Goal: Feedback & Contribution: Contribute content

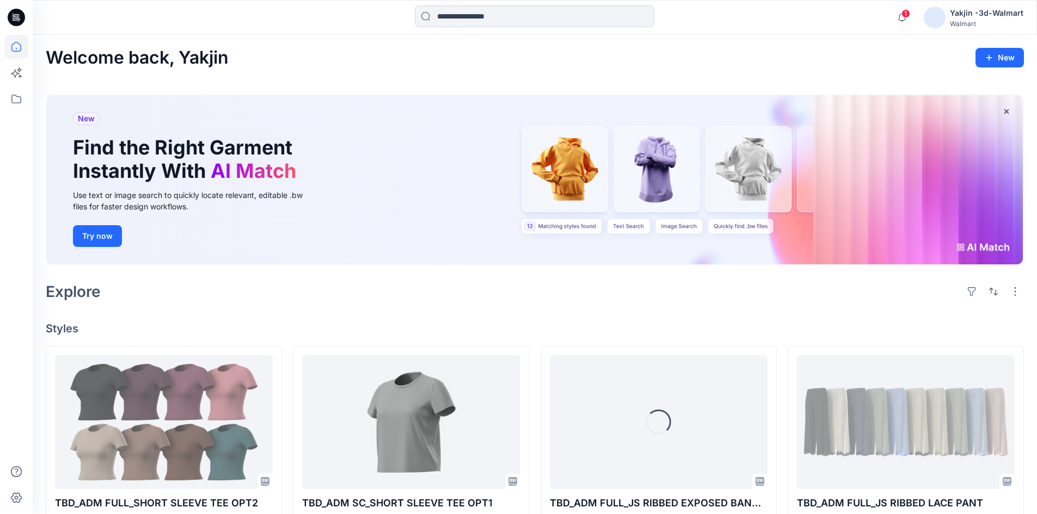
scroll to position [54, 0]
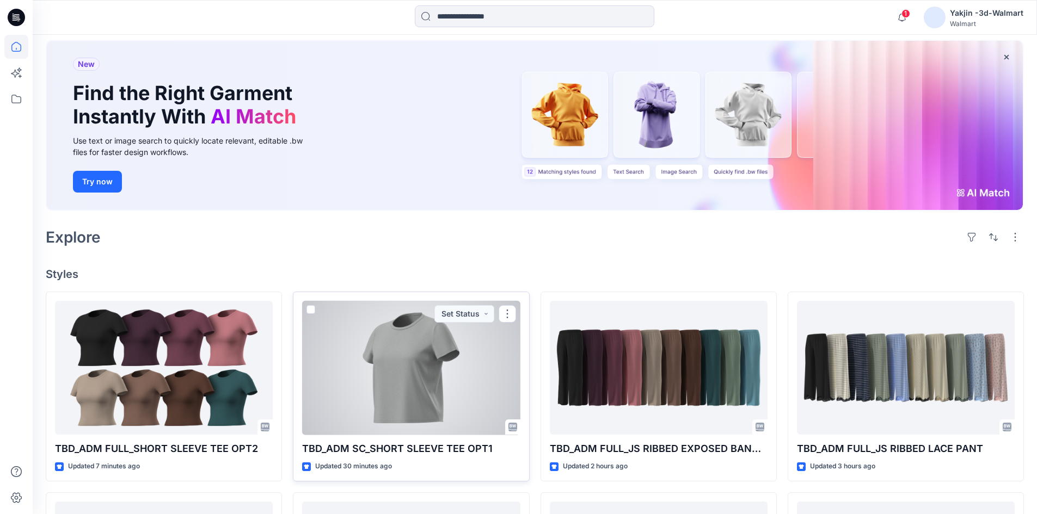
click at [379, 377] on div at bounding box center [411, 368] width 218 height 134
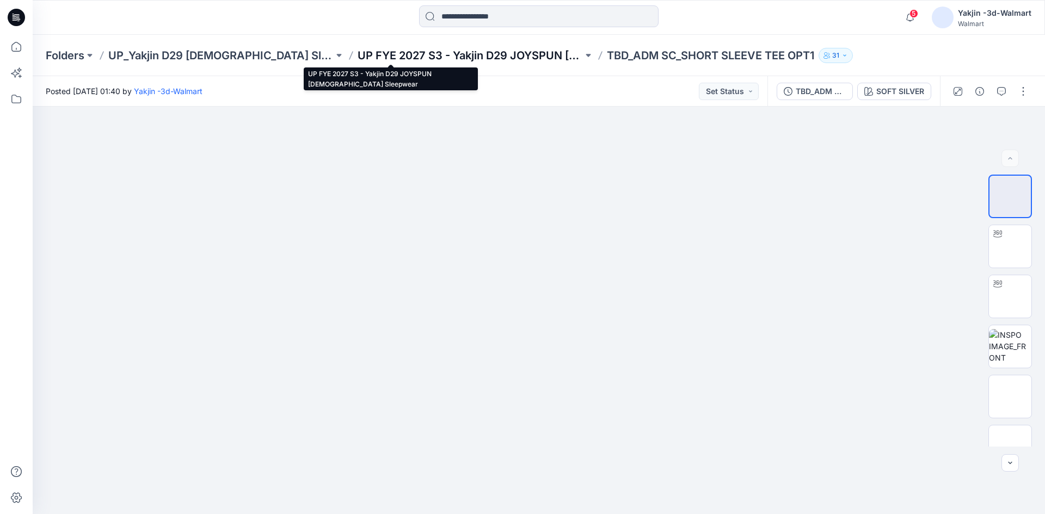
click at [424, 60] on p "UP FYE 2027 S3 - Yakjin D29 JOYSPUN [DEMOGRAPHIC_DATA] Sleepwear" at bounding box center [470, 55] width 225 height 15
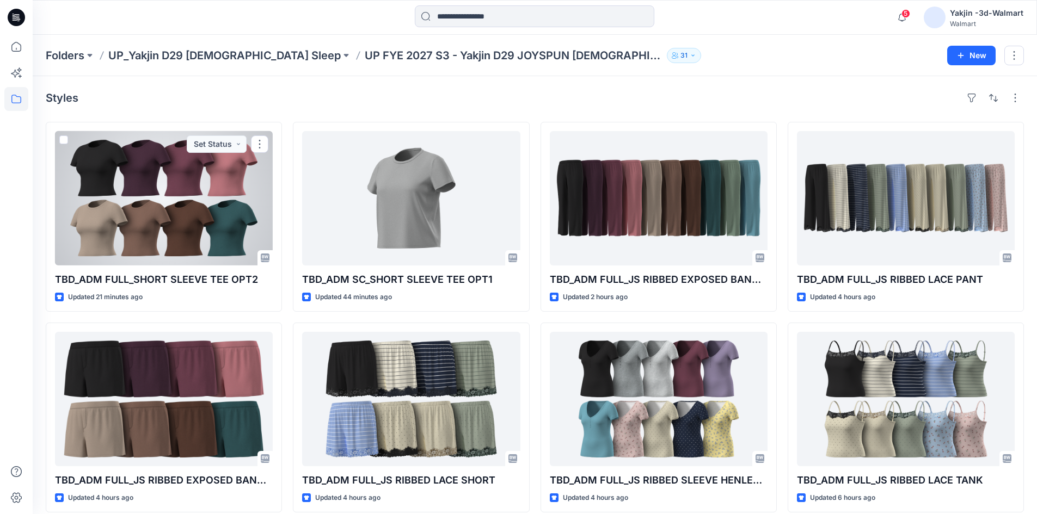
click at [137, 225] on div at bounding box center [164, 198] width 218 height 134
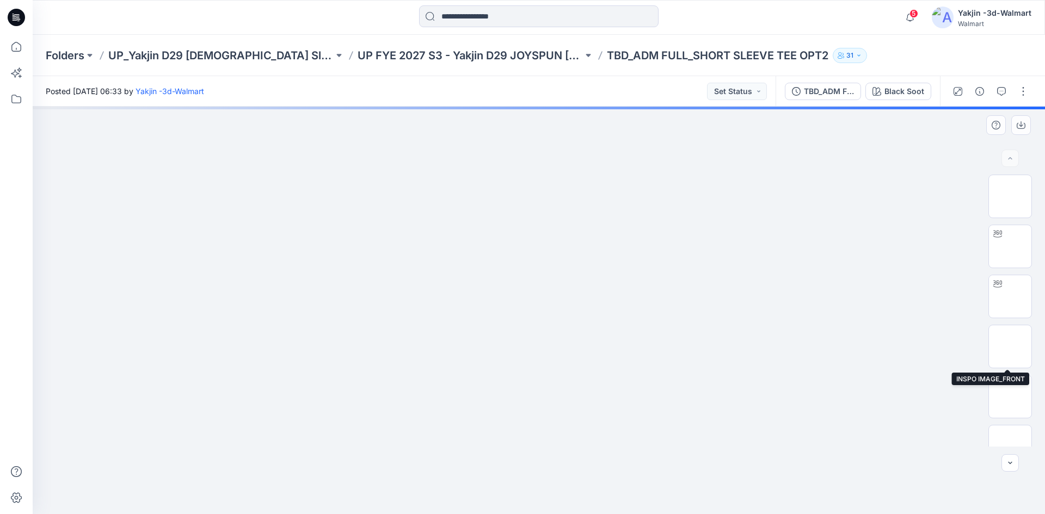
scroll to position [172, 0]
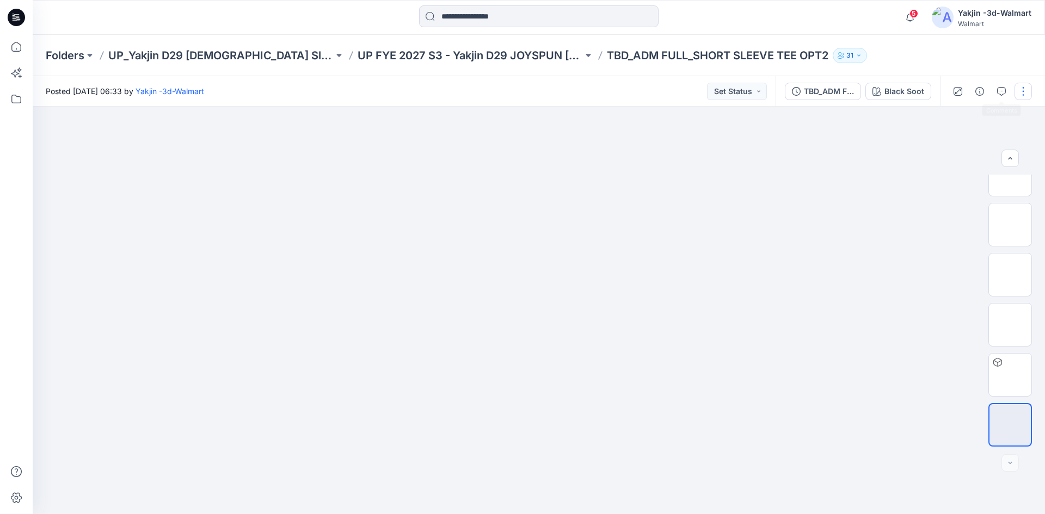
click at [1023, 89] on button "button" at bounding box center [1023, 91] width 17 height 17
click at [964, 146] on button "Edit" at bounding box center [978, 147] width 100 height 20
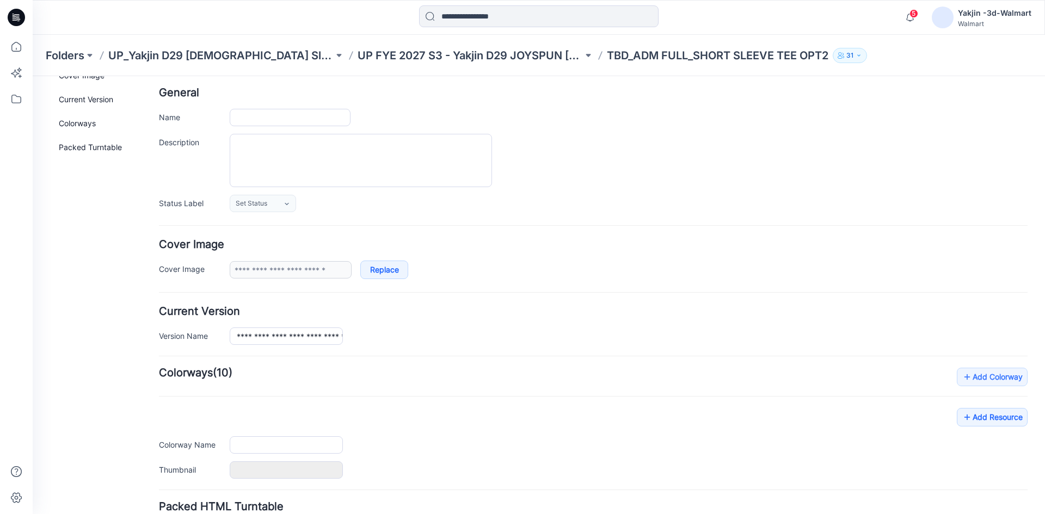
scroll to position [138, 0]
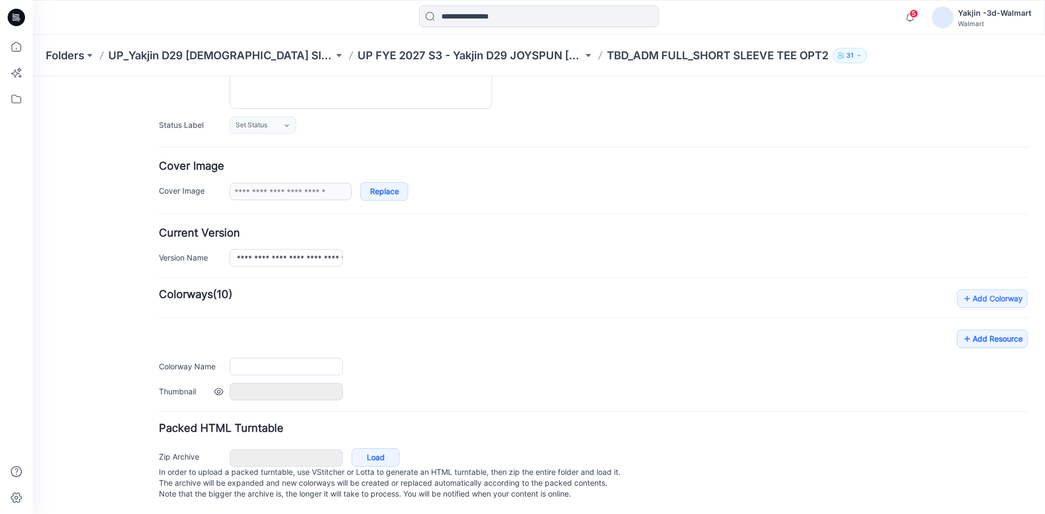
type input "**********"
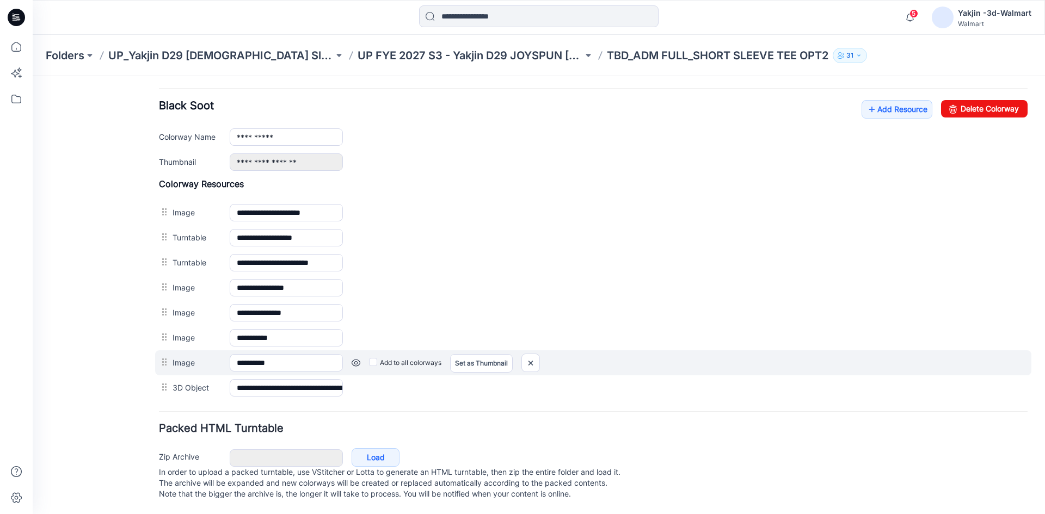
scroll to position [423, 0]
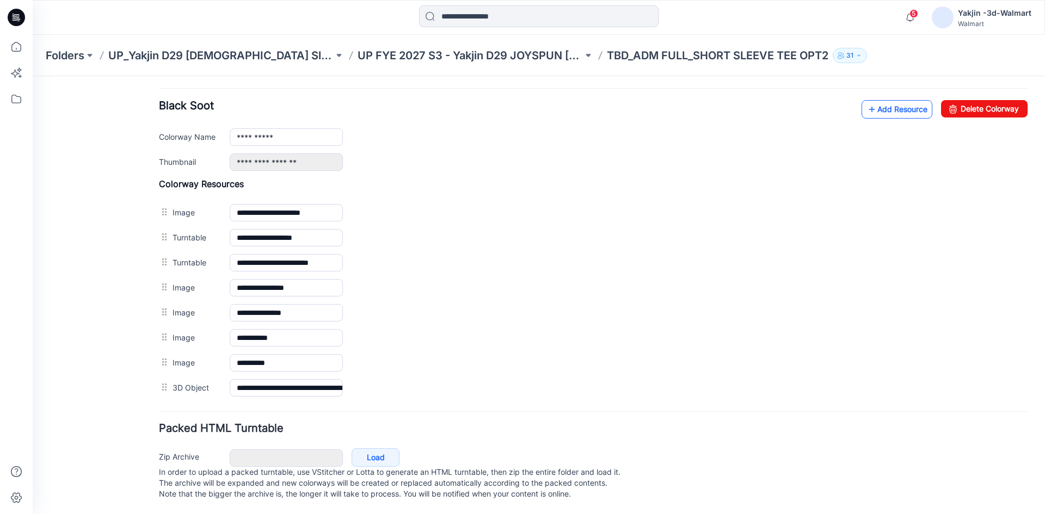
click at [872, 101] on link "Add Resource" at bounding box center [897, 109] width 71 height 19
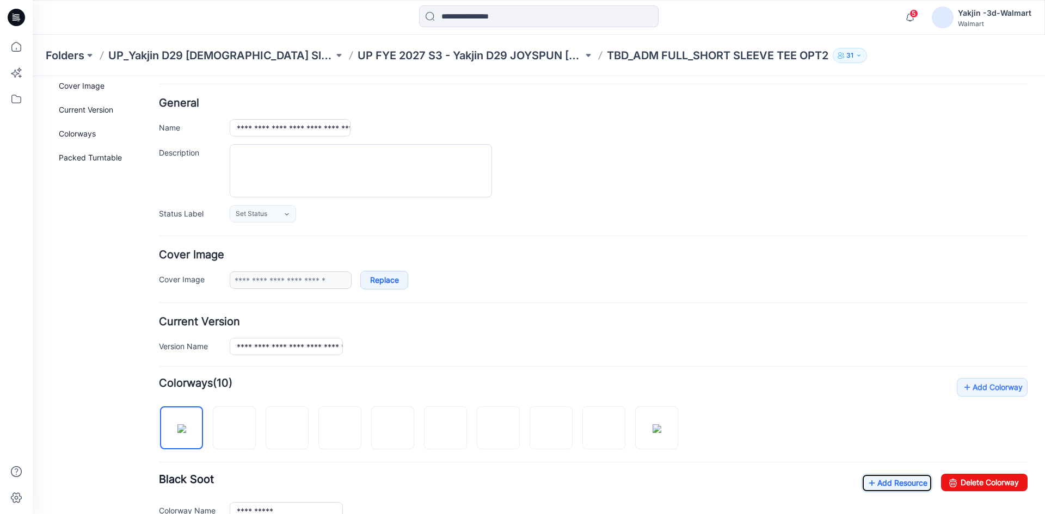
scroll to position [0, 0]
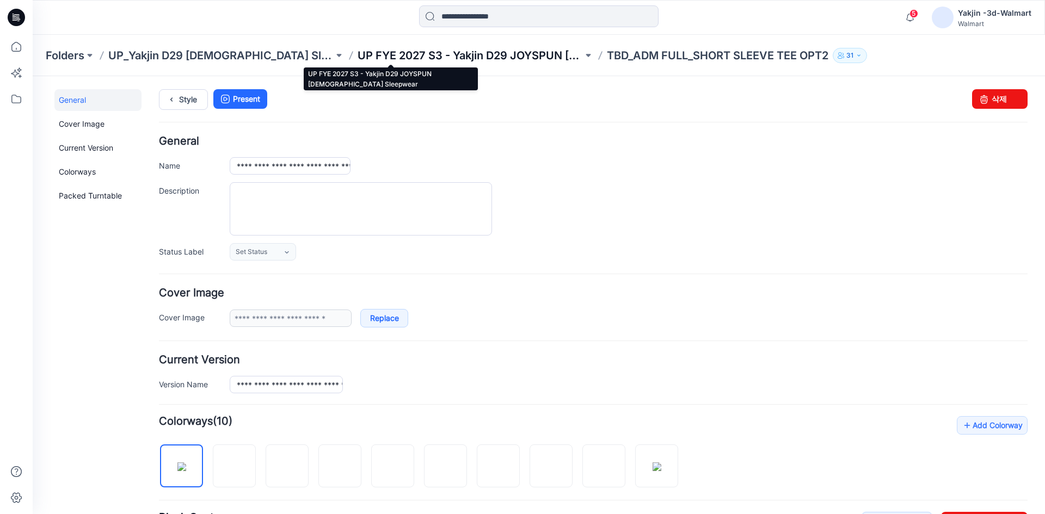
click at [425, 60] on p "UP FYE 2027 S3 - Yakjin D29 JOYSPUN [DEMOGRAPHIC_DATA] Sleepwear" at bounding box center [470, 55] width 225 height 15
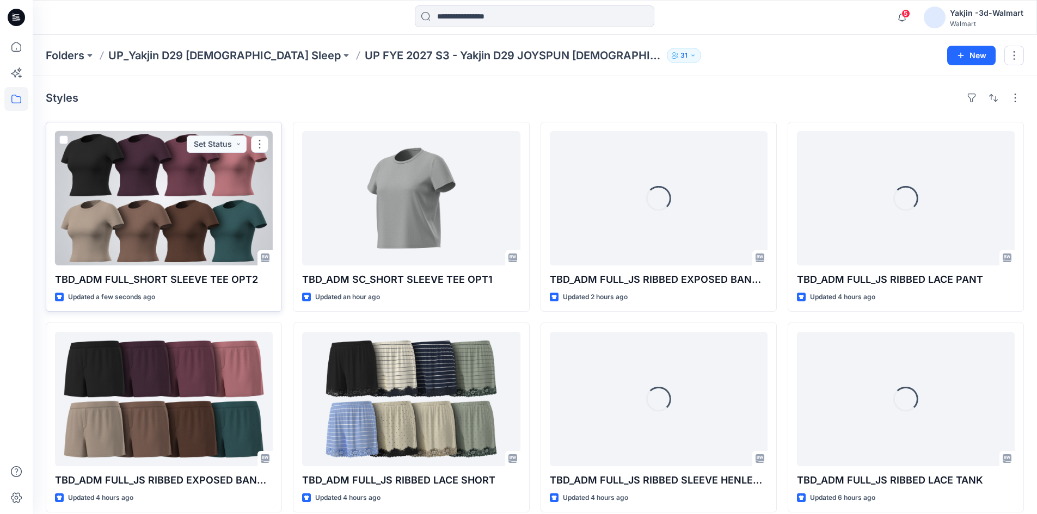
click at [133, 236] on div at bounding box center [164, 198] width 218 height 134
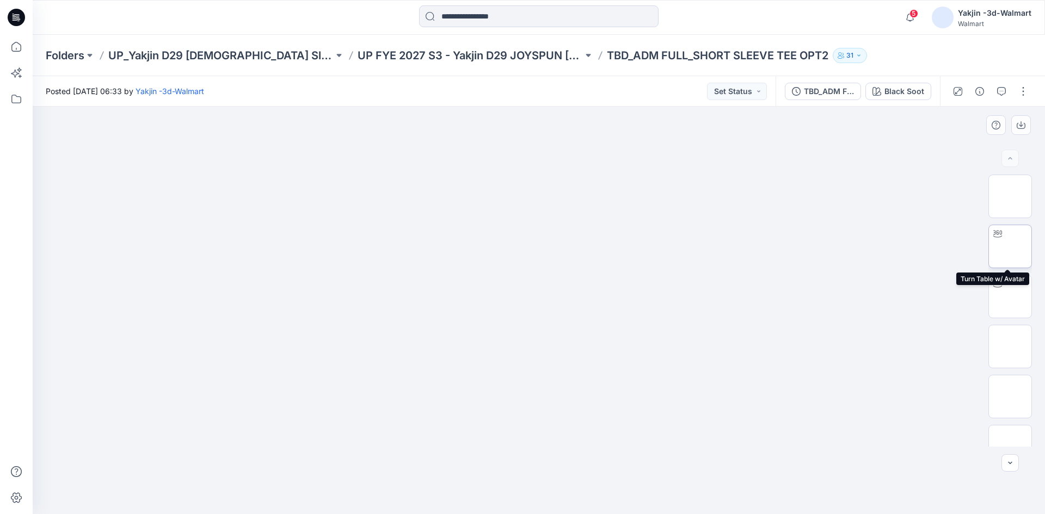
drag, startPoint x: 1011, startPoint y: 247, endPoint x: 994, endPoint y: 189, distance: 59.6
click at [1010, 247] on img at bounding box center [1010, 247] width 0 height 0
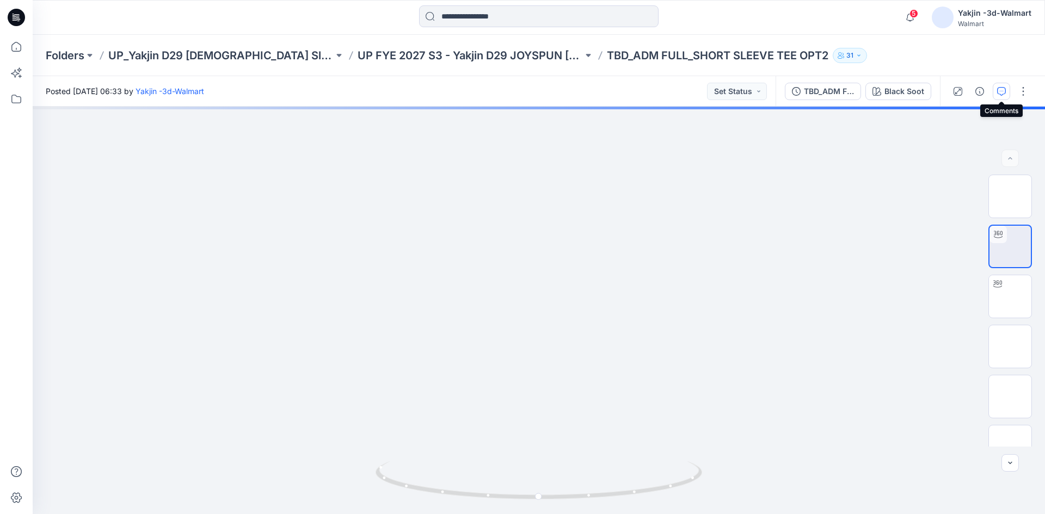
click at [997, 90] on icon "button" at bounding box center [1001, 91] width 9 height 9
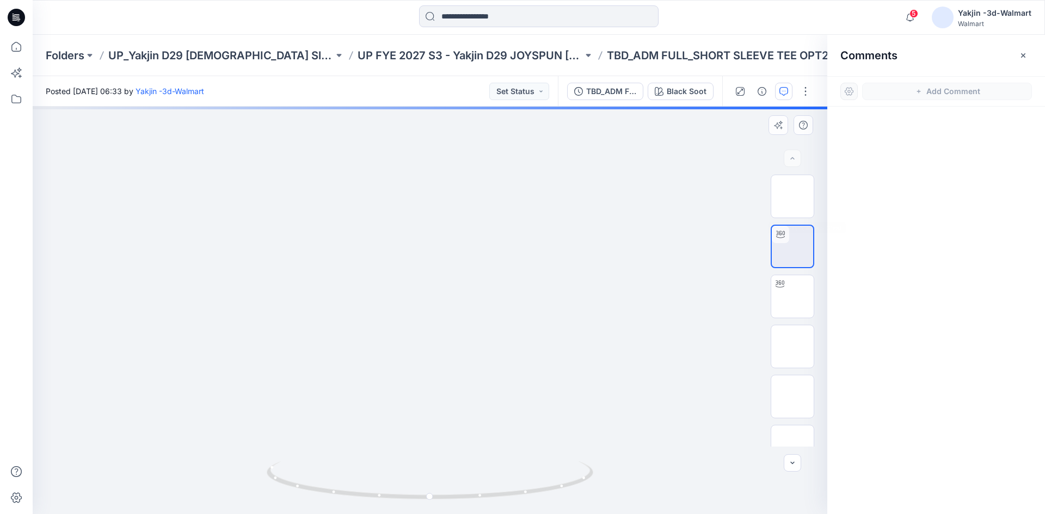
click at [645, 214] on div at bounding box center [430, 311] width 795 height 408
click at [793, 247] on img at bounding box center [793, 247] width 0 height 0
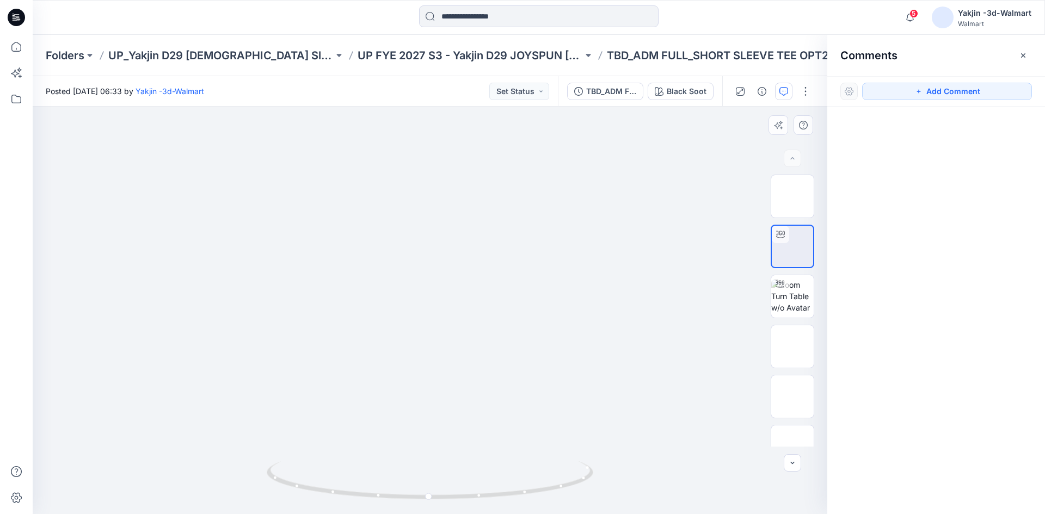
click at [662, 240] on div at bounding box center [430, 311] width 795 height 408
click at [497, 236] on div at bounding box center [430, 311] width 795 height 408
click at [794, 294] on img at bounding box center [792, 296] width 42 height 34
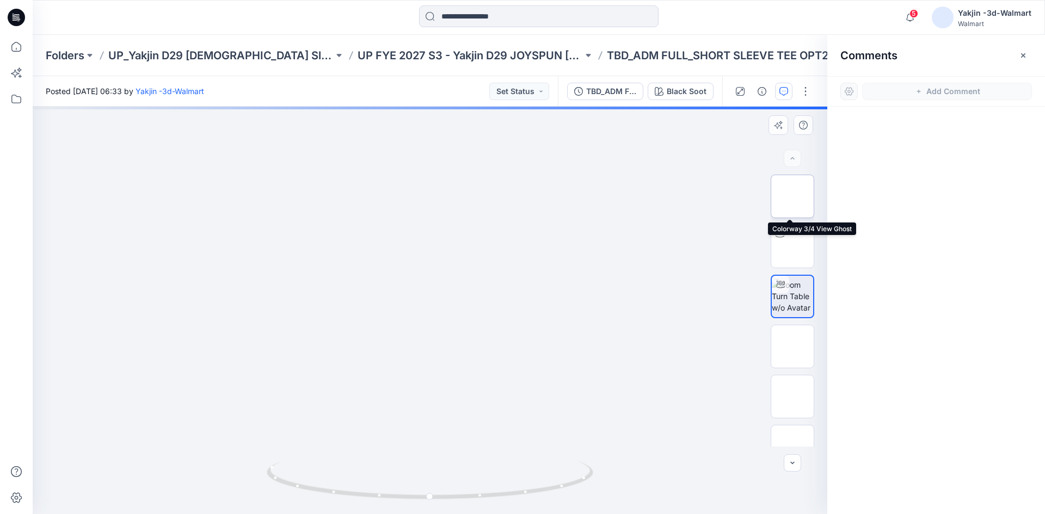
click at [793, 197] on img at bounding box center [793, 197] width 0 height 0
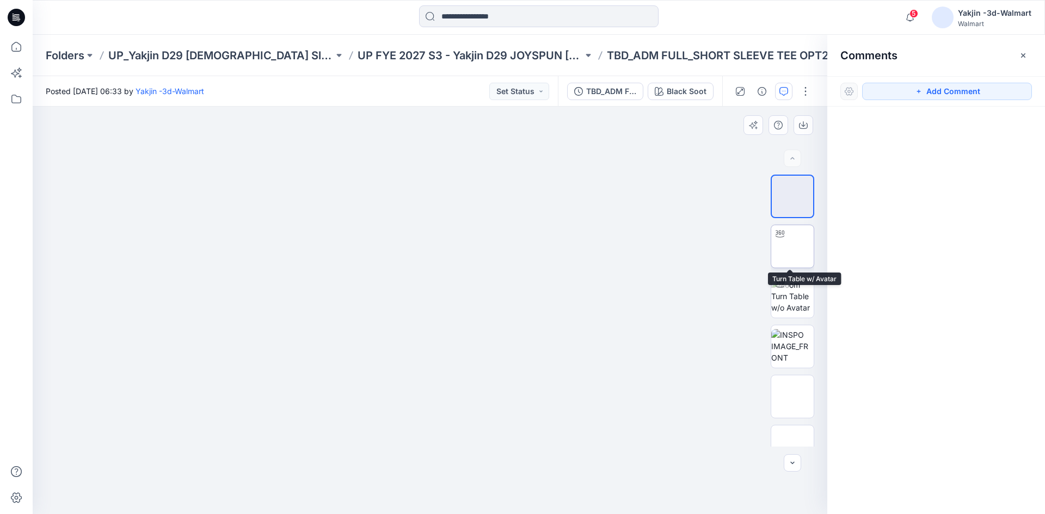
click at [793, 247] on img at bounding box center [793, 247] width 0 height 0
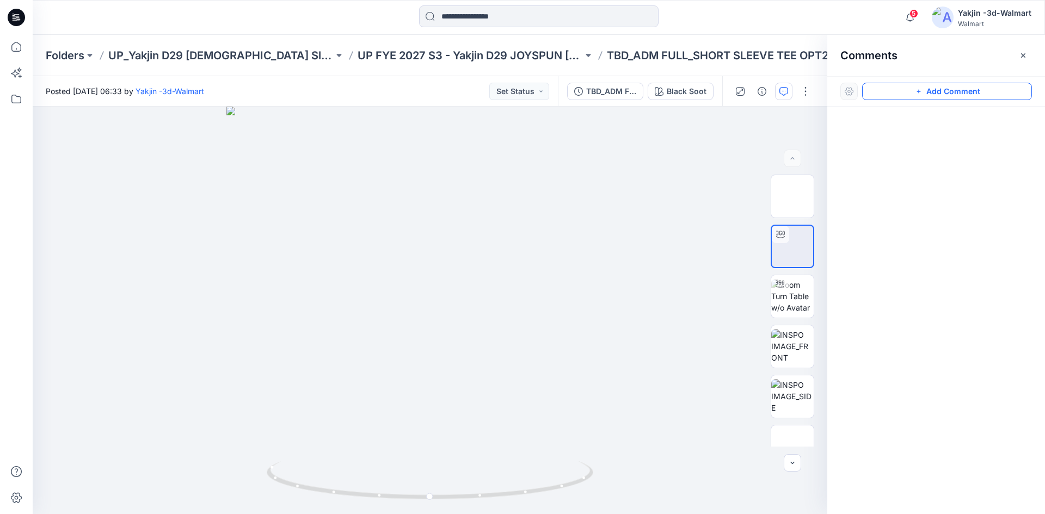
click at [927, 91] on button "Add Comment" at bounding box center [947, 91] width 170 height 17
click at [517, 222] on div "1" at bounding box center [430, 311] width 795 height 408
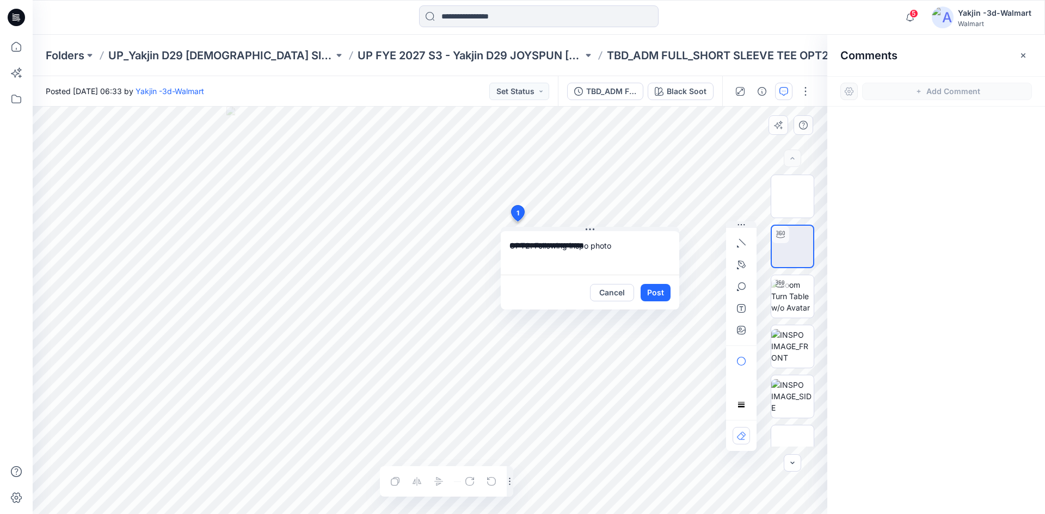
drag, startPoint x: 560, startPoint y: 246, endPoint x: 575, endPoint y: 250, distance: 16.4
click at [560, 246] on textarea "**********" at bounding box center [590, 253] width 179 height 44
drag, startPoint x: 535, startPoint y: 248, endPoint x: 633, endPoint y: 235, distance: 98.9
click at [633, 235] on textarea "**********" at bounding box center [590, 253] width 179 height 44
drag, startPoint x: 535, startPoint y: 247, endPoint x: 645, endPoint y: 244, distance: 109.5
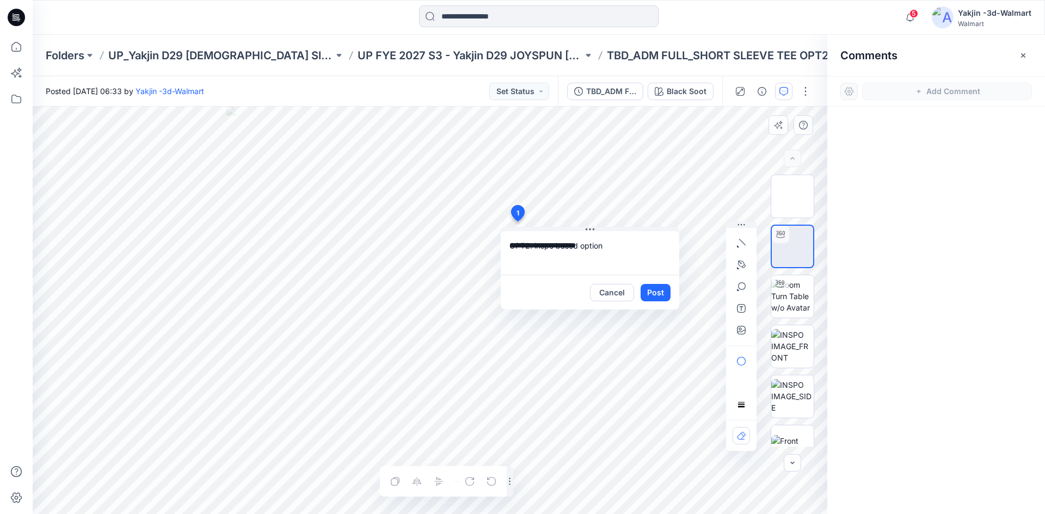
click at [645, 244] on textarea "**********" at bounding box center [590, 253] width 179 height 44
paste textarea "**********"
click at [535, 247] on textarea "**********" at bounding box center [590, 253] width 179 height 44
type textarea "**********"
click at [653, 295] on button "Post" at bounding box center [656, 292] width 30 height 17
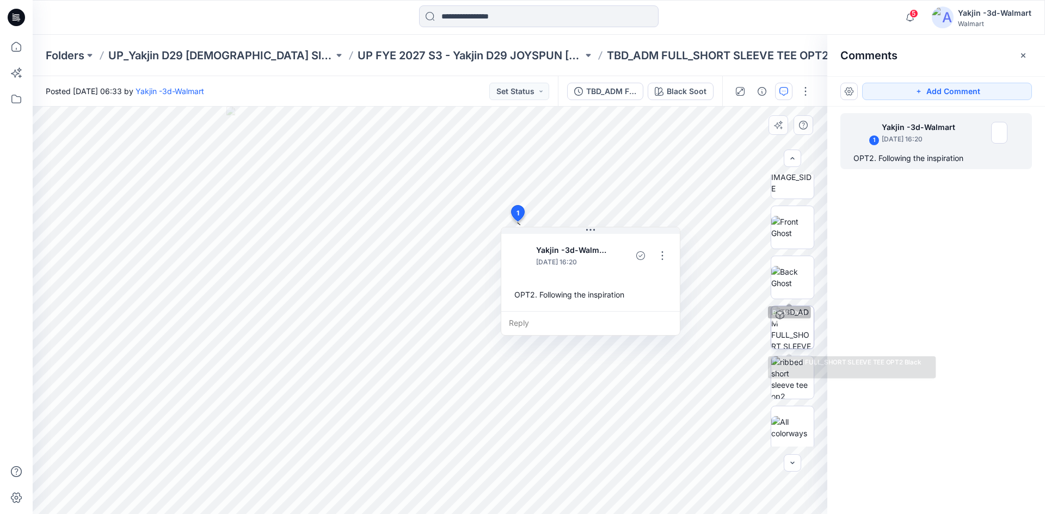
scroll to position [222, 0]
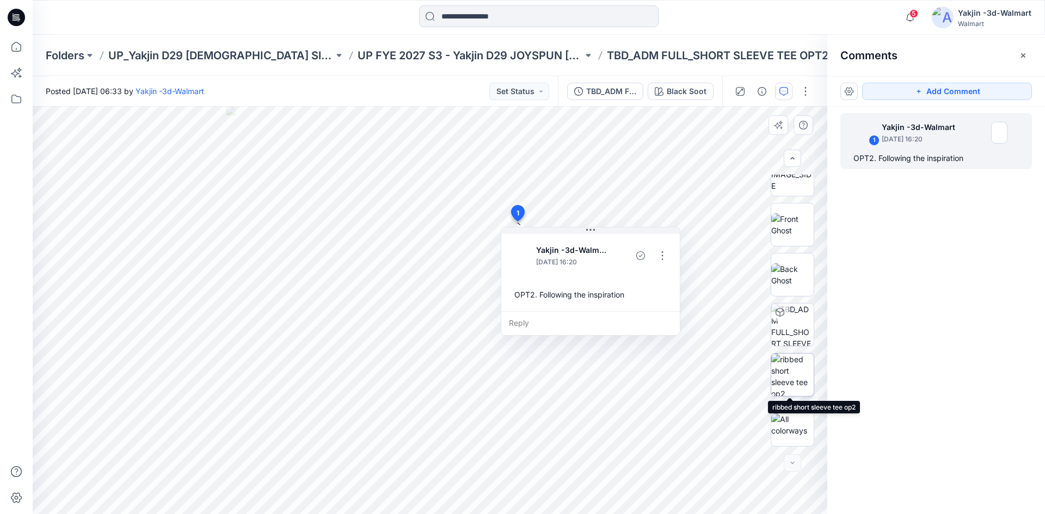
click at [789, 382] on img at bounding box center [792, 375] width 42 height 42
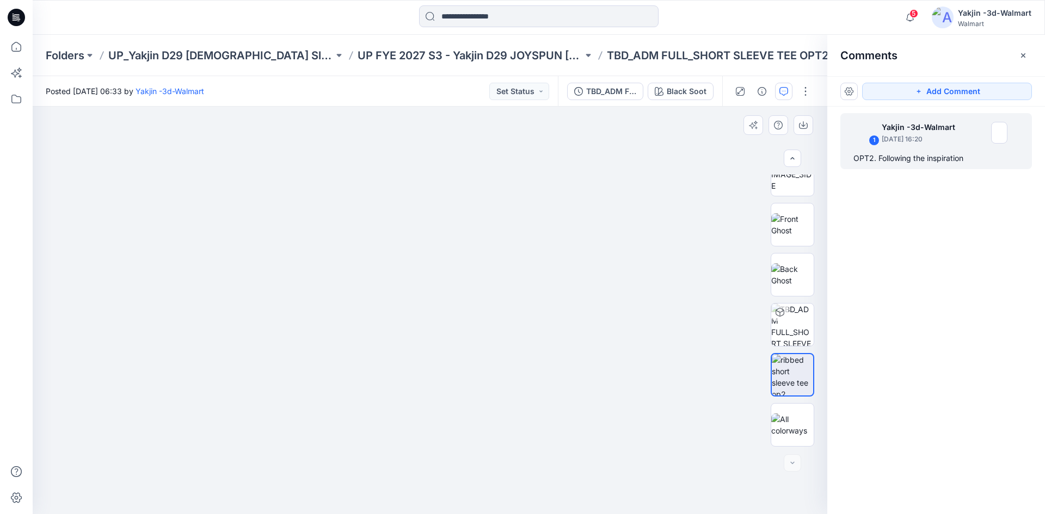
drag, startPoint x: 793, startPoint y: 377, endPoint x: 796, endPoint y: 447, distance: 70.3
click at [796, 447] on div "Black Soot Loading... Material Properties Loading... 2" at bounding box center [430, 311] width 795 height 408
click at [1019, 59] on icon "button" at bounding box center [1023, 55] width 9 height 9
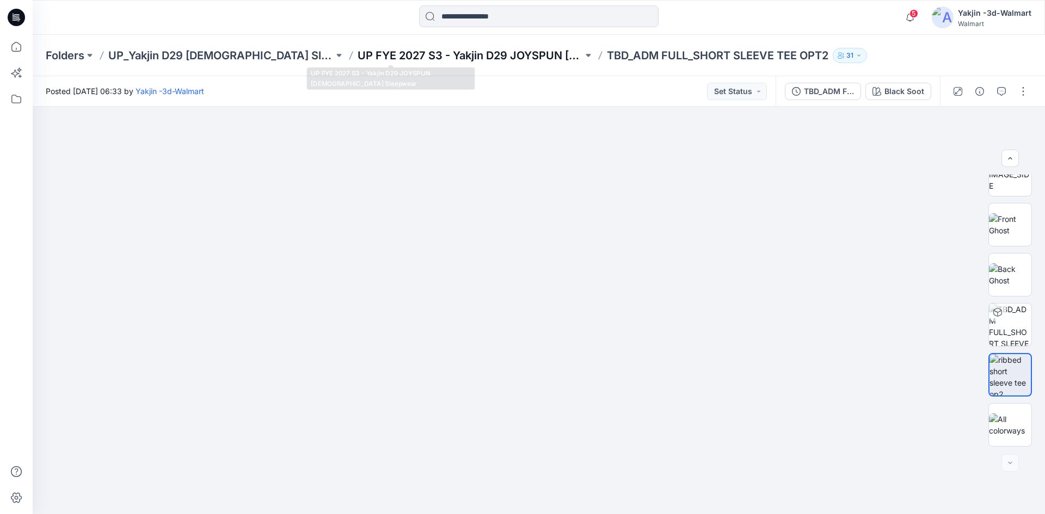
click at [386, 53] on p "UP FYE 2027 S3 - Yakjin D29 JOYSPUN [DEMOGRAPHIC_DATA] Sleepwear" at bounding box center [470, 55] width 225 height 15
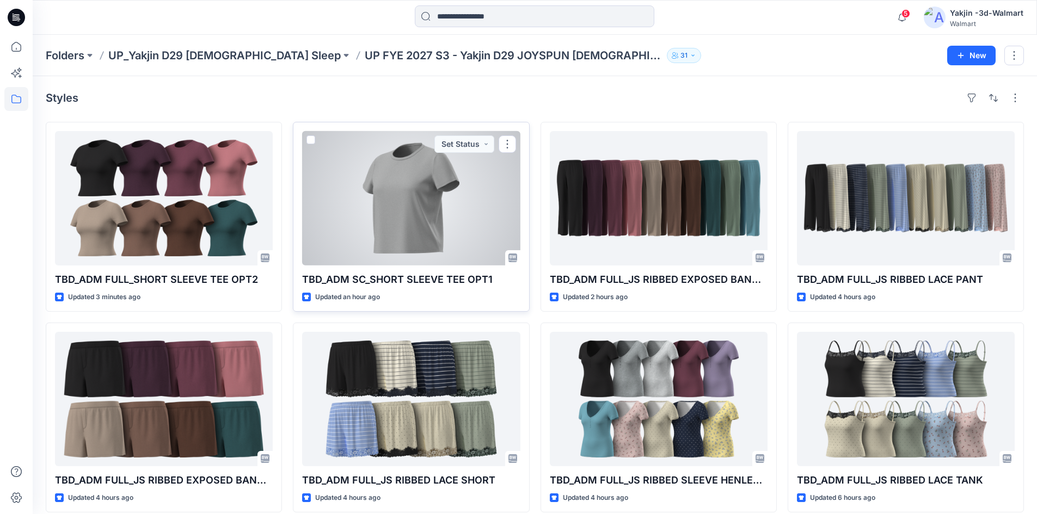
click at [388, 199] on div at bounding box center [411, 198] width 218 height 134
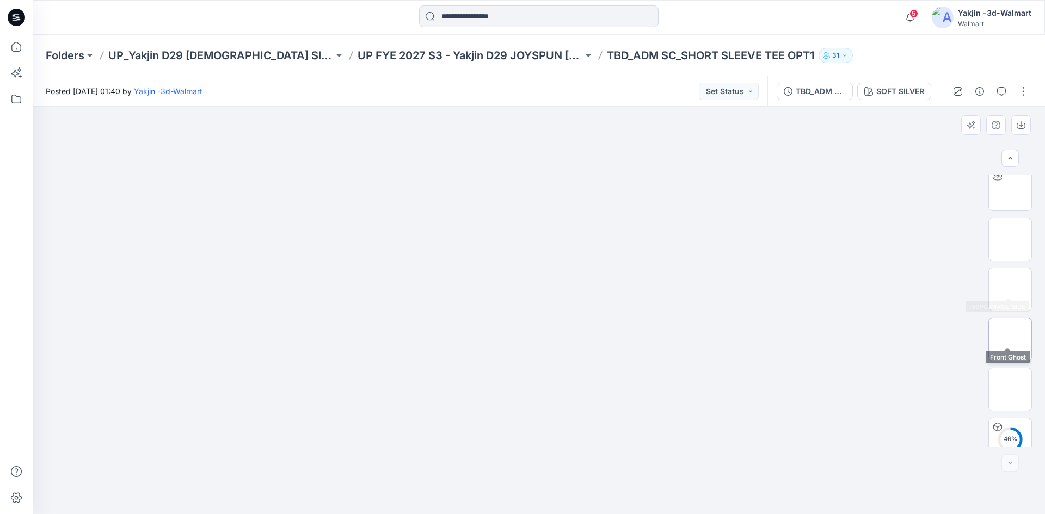
scroll to position [122, 0]
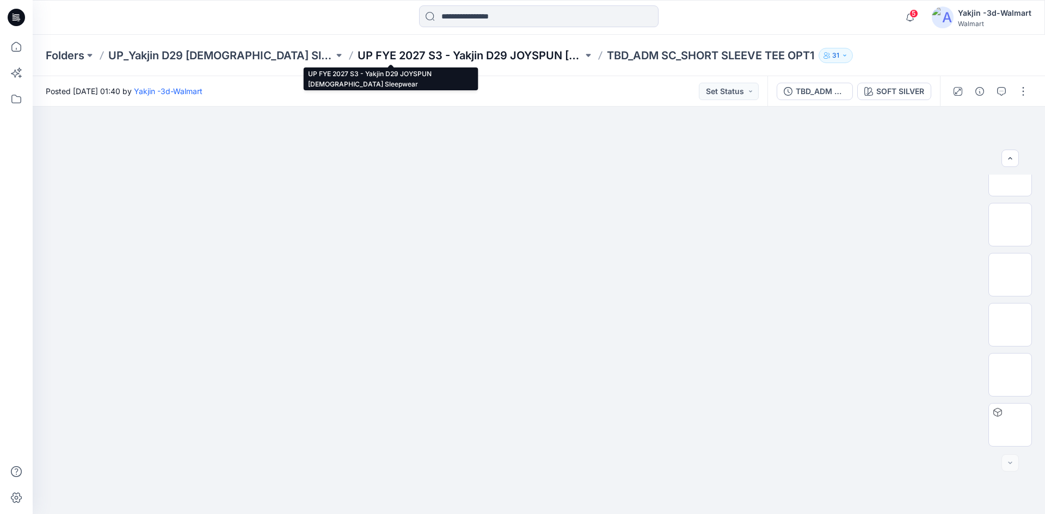
click at [392, 50] on p "UP FYE 2027 S3 - Yakjin D29 JOYSPUN [DEMOGRAPHIC_DATA] Sleepwear" at bounding box center [470, 55] width 225 height 15
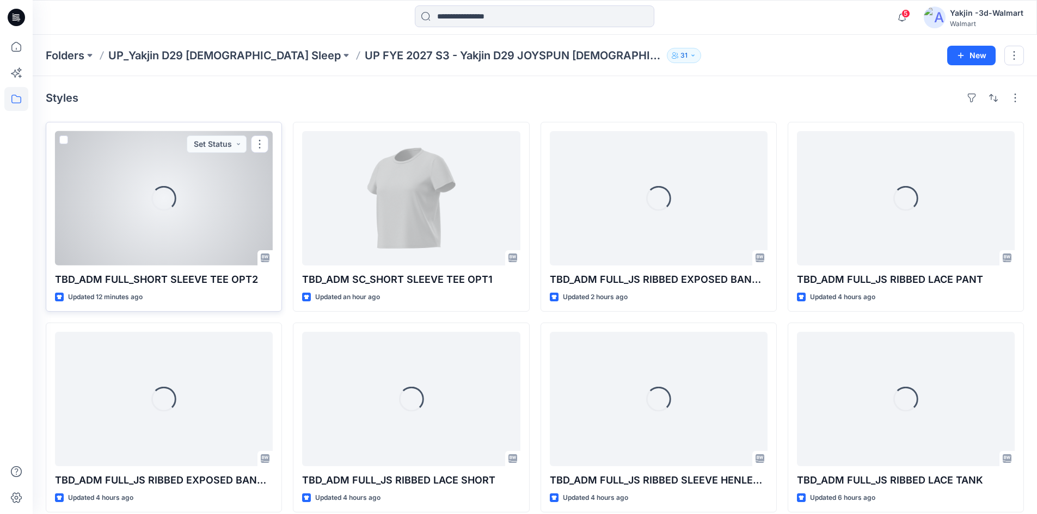
click at [109, 237] on div "Loading..." at bounding box center [164, 198] width 218 height 134
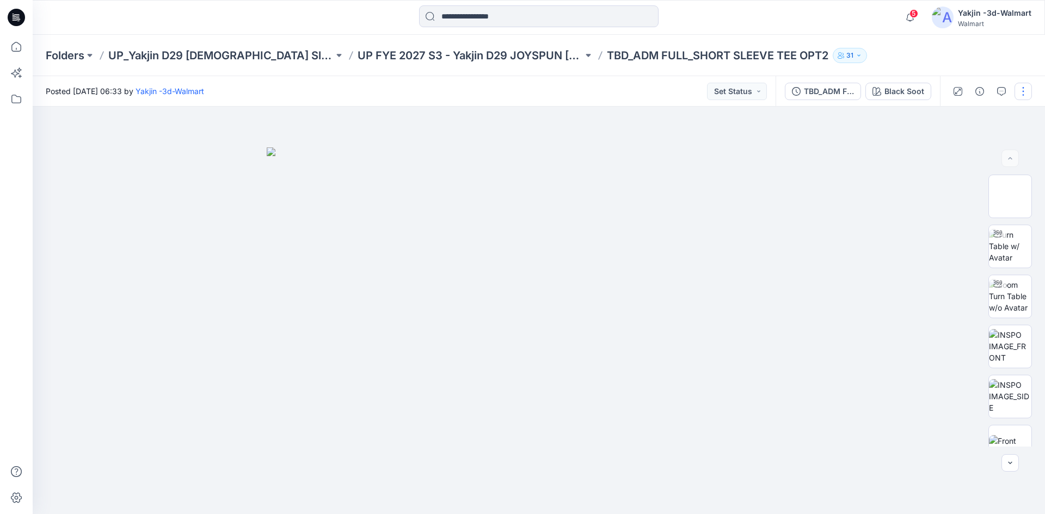
click at [1020, 95] on button "button" at bounding box center [1023, 91] width 17 height 17
click at [962, 141] on button "Edit" at bounding box center [978, 147] width 100 height 20
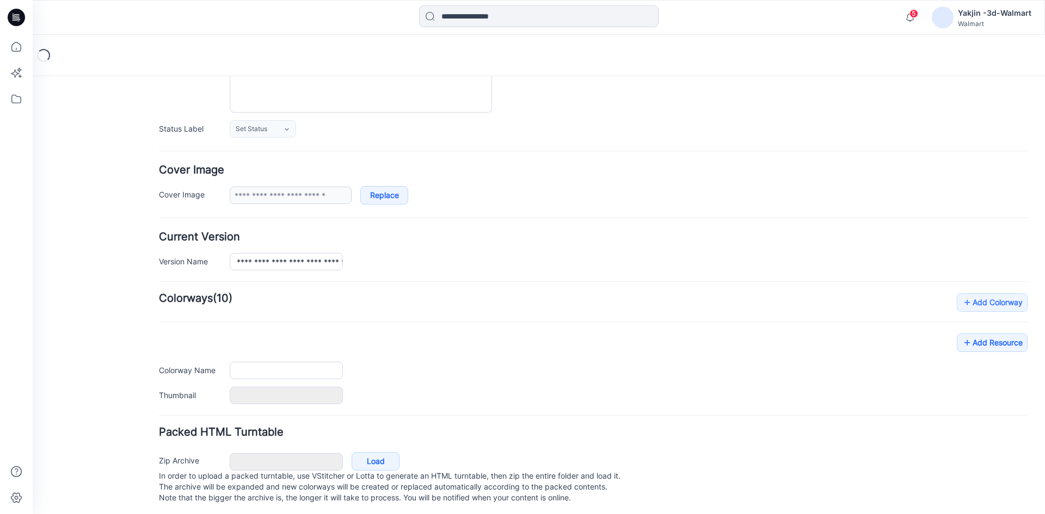
type input "**********"
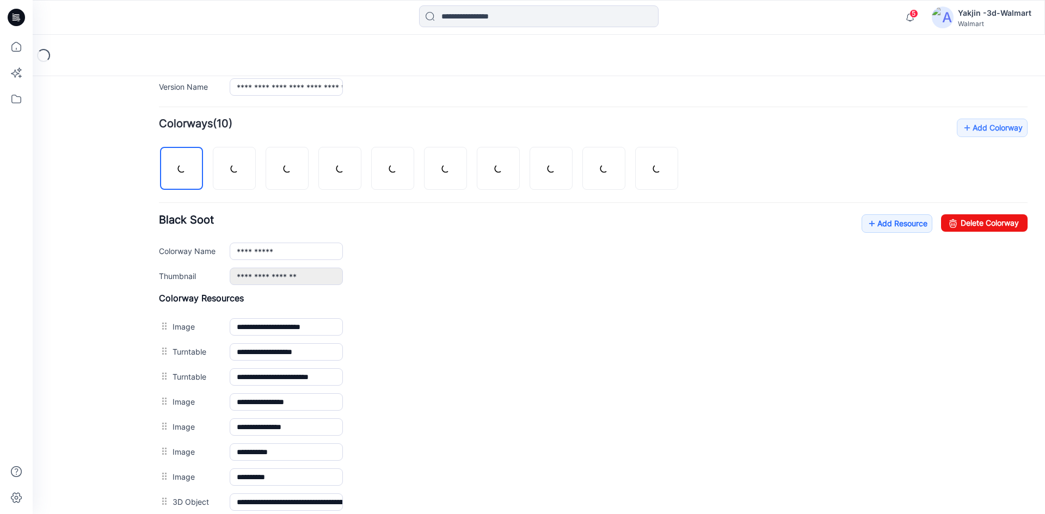
scroll to position [448, 0]
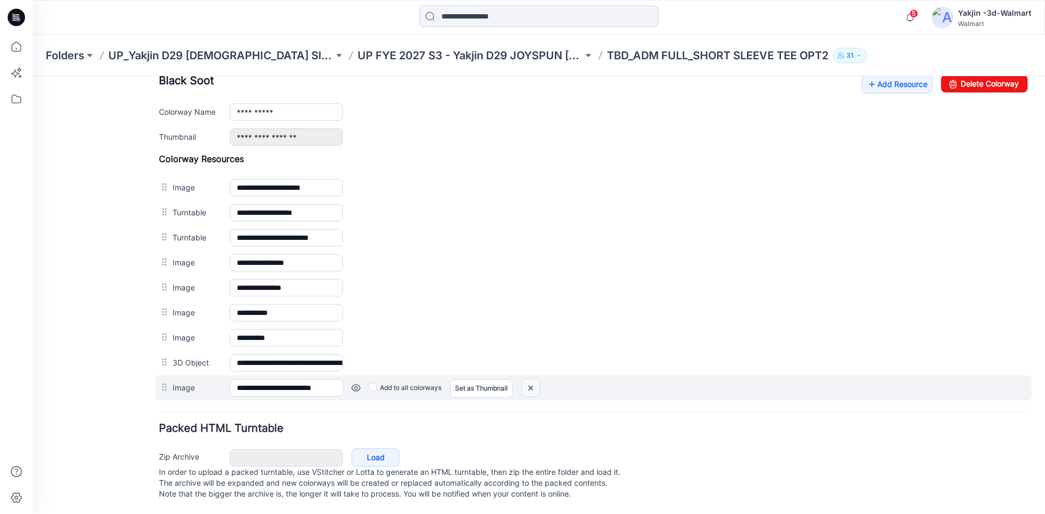
drag, startPoint x: 525, startPoint y: 376, endPoint x: 616, endPoint y: 140, distance: 252.8
click at [525, 379] on img at bounding box center [530, 388] width 17 height 18
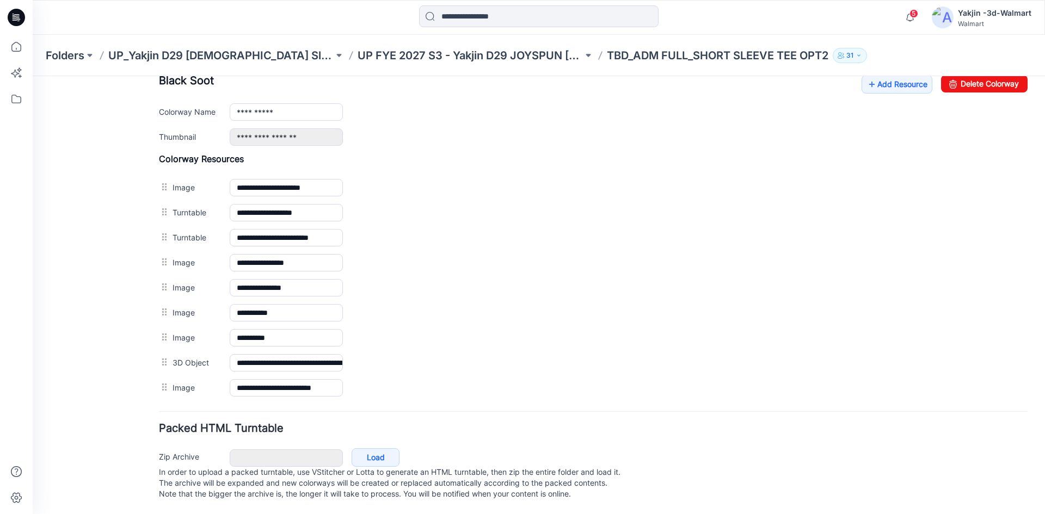
scroll to position [423, 0]
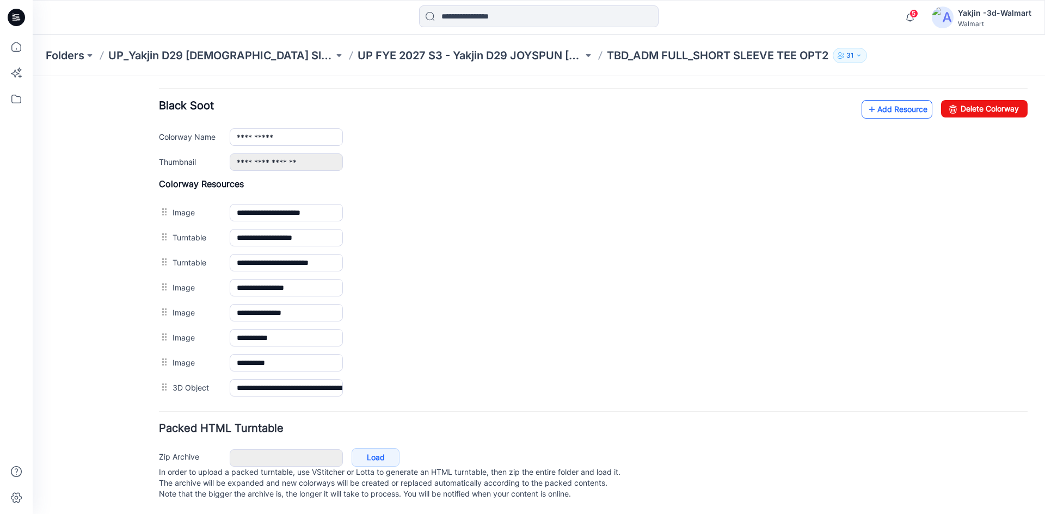
click at [904, 100] on link "Add Resource" at bounding box center [897, 109] width 71 height 19
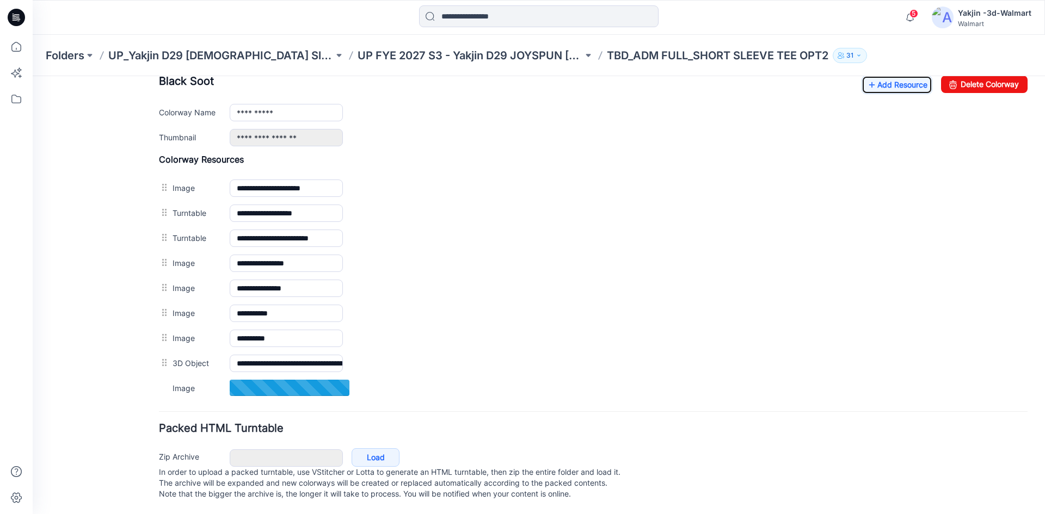
scroll to position [448, 0]
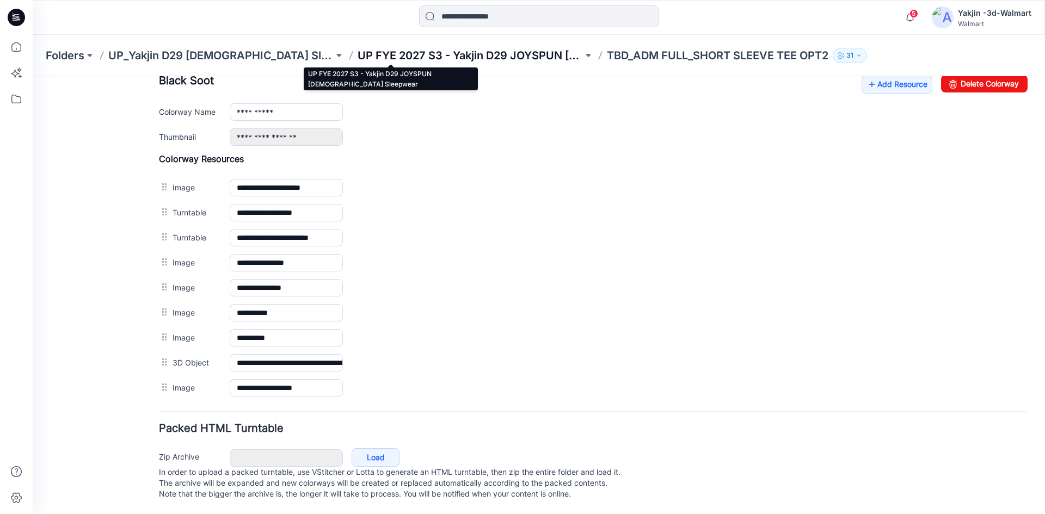
click at [413, 60] on p "UP FYE 2027 S3 - Yakjin D29 JOYSPUN [DEMOGRAPHIC_DATA] Sleepwear" at bounding box center [470, 55] width 225 height 15
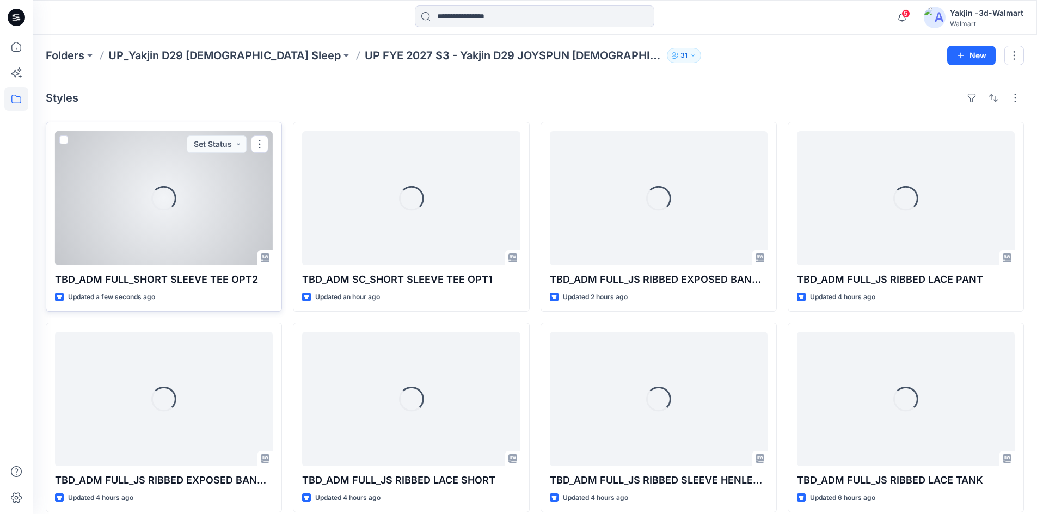
click at [189, 186] on div "Loading..." at bounding box center [164, 198] width 218 height 134
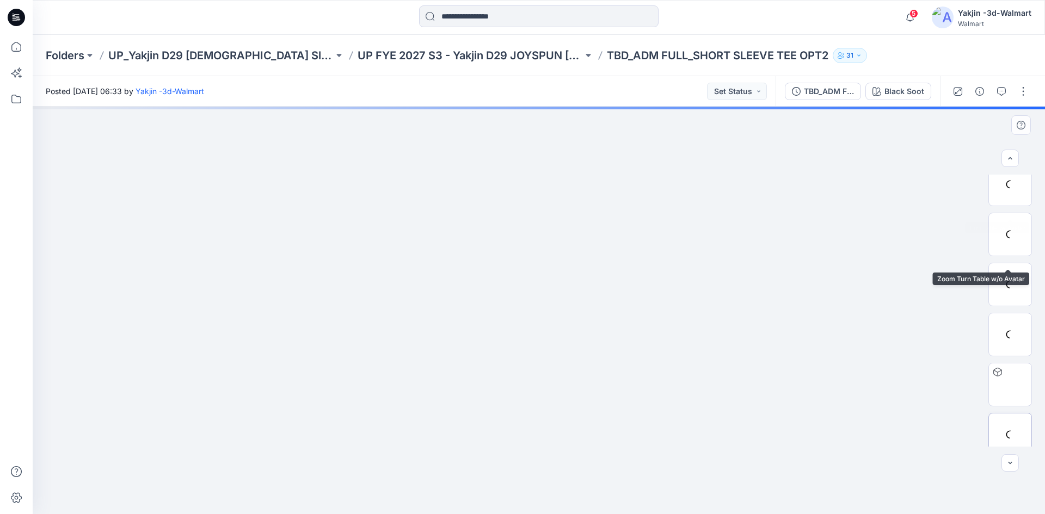
scroll to position [222, 0]
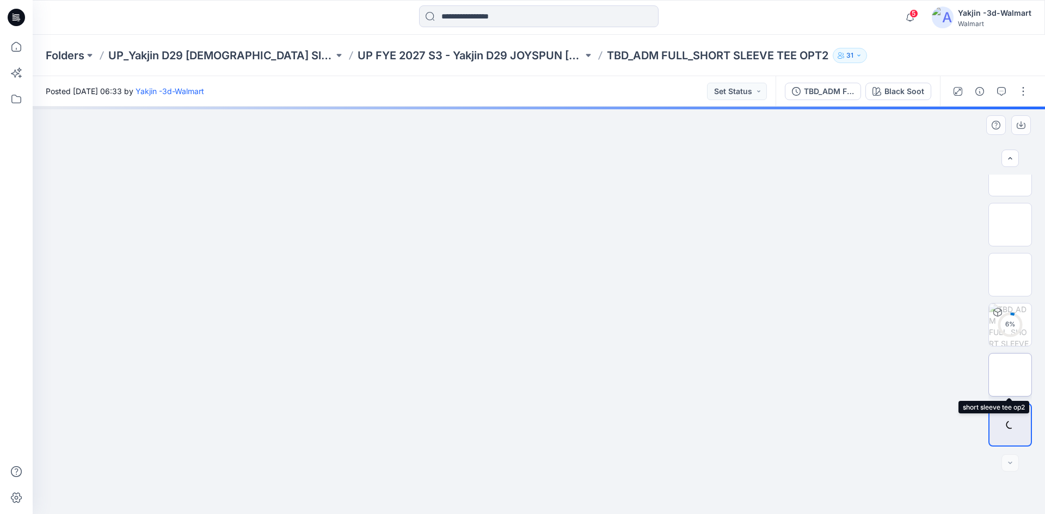
click at [1010, 375] on img at bounding box center [1010, 375] width 0 height 0
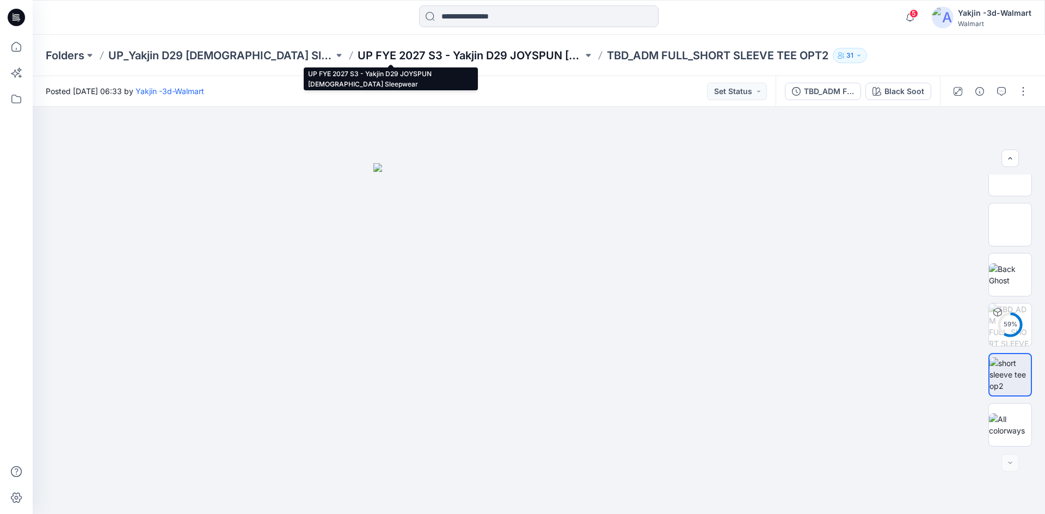
click at [436, 59] on p "UP FYE 2027 S3 - Yakjin D29 JOYSPUN [DEMOGRAPHIC_DATA] Sleepwear" at bounding box center [470, 55] width 225 height 15
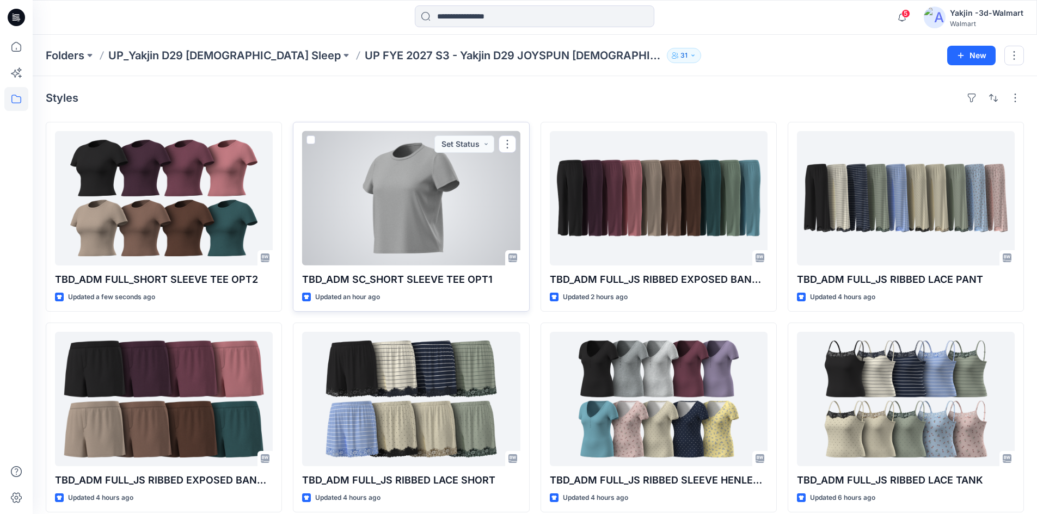
click at [395, 213] on div at bounding box center [411, 198] width 218 height 134
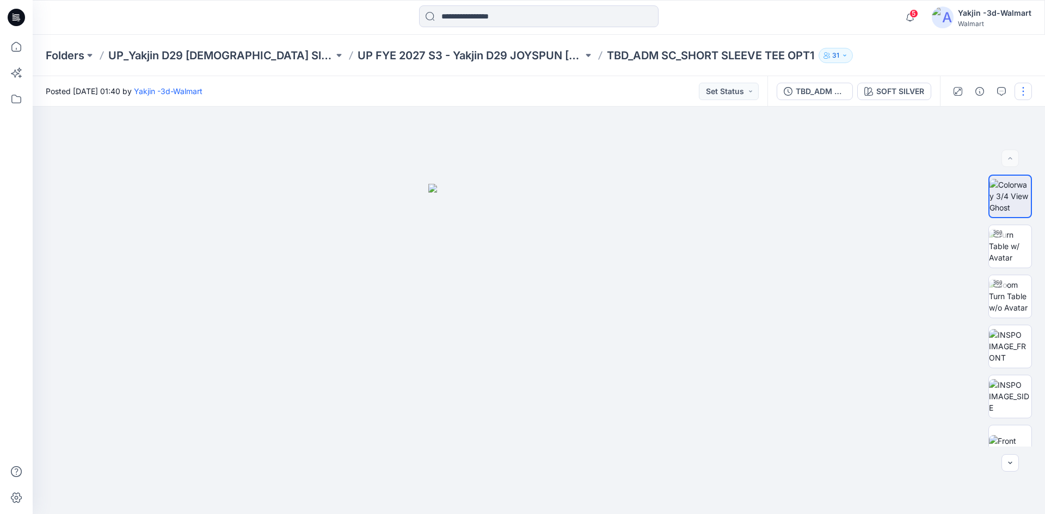
click at [1019, 91] on button "button" at bounding box center [1023, 91] width 17 height 17
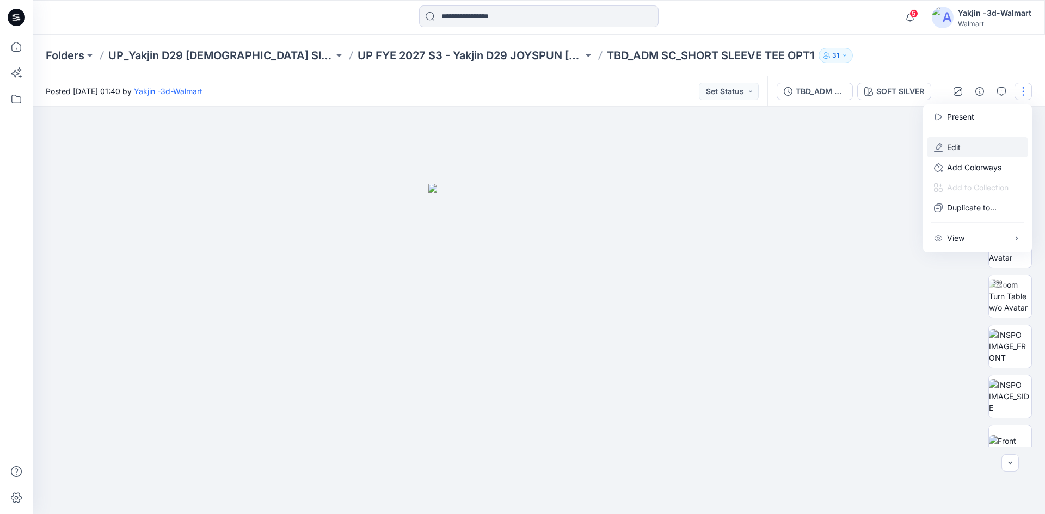
click at [947, 150] on p "Edit" at bounding box center [954, 147] width 14 height 11
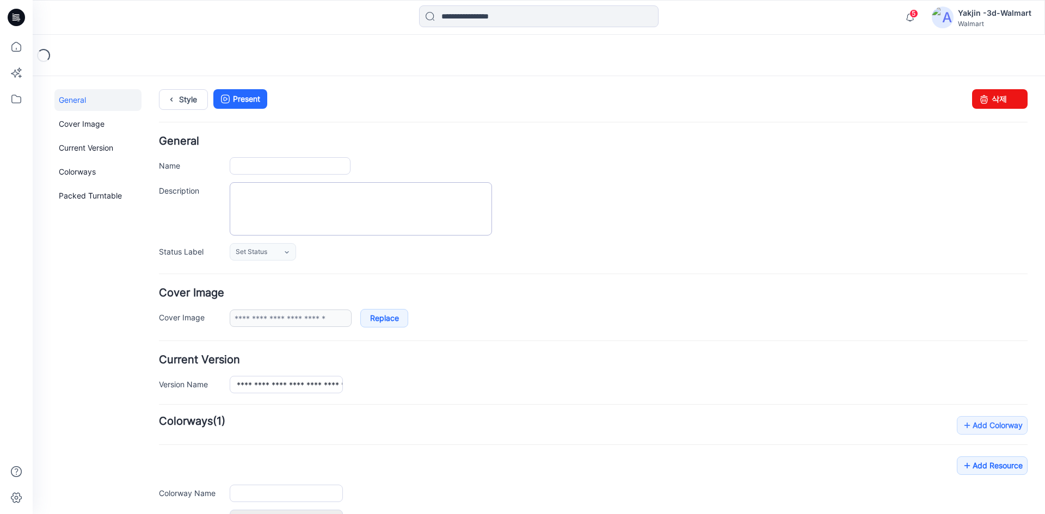
type input "**********"
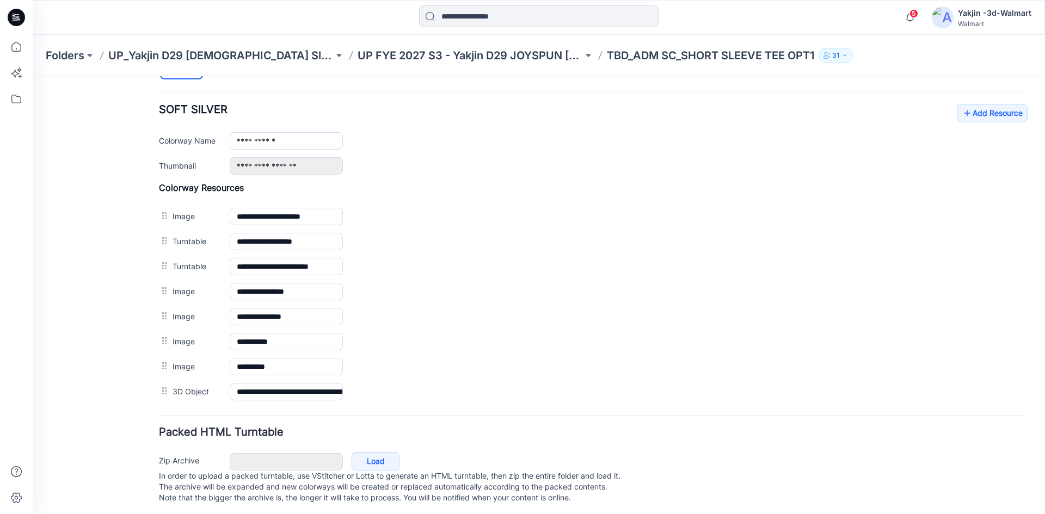
scroll to position [423, 0]
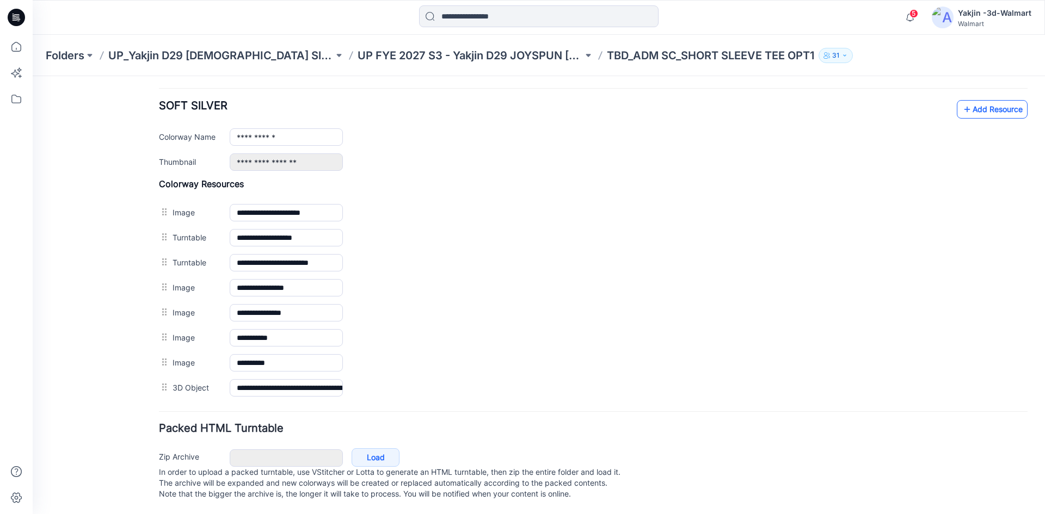
click at [979, 101] on link "Add Resource" at bounding box center [992, 109] width 71 height 19
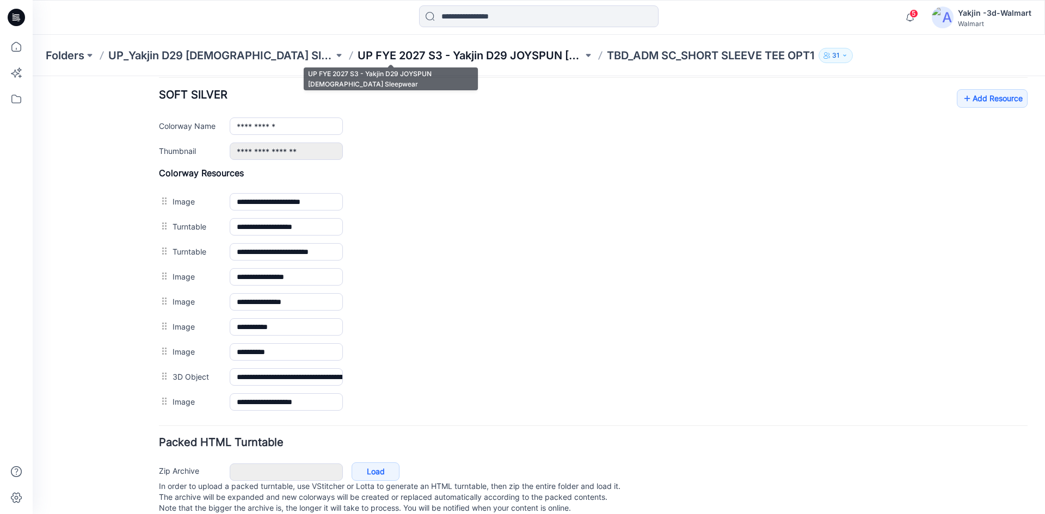
click at [358, 56] on p "UP FYE 2027 S3 - Yakjin D29 JOYSPUN [DEMOGRAPHIC_DATA] Sleepwear" at bounding box center [470, 55] width 225 height 15
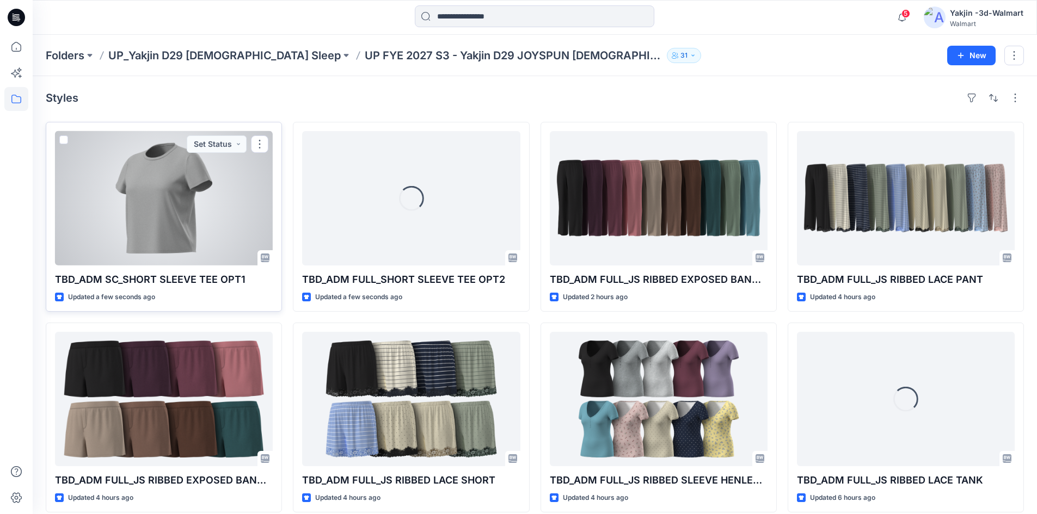
click at [185, 222] on div at bounding box center [164, 198] width 218 height 134
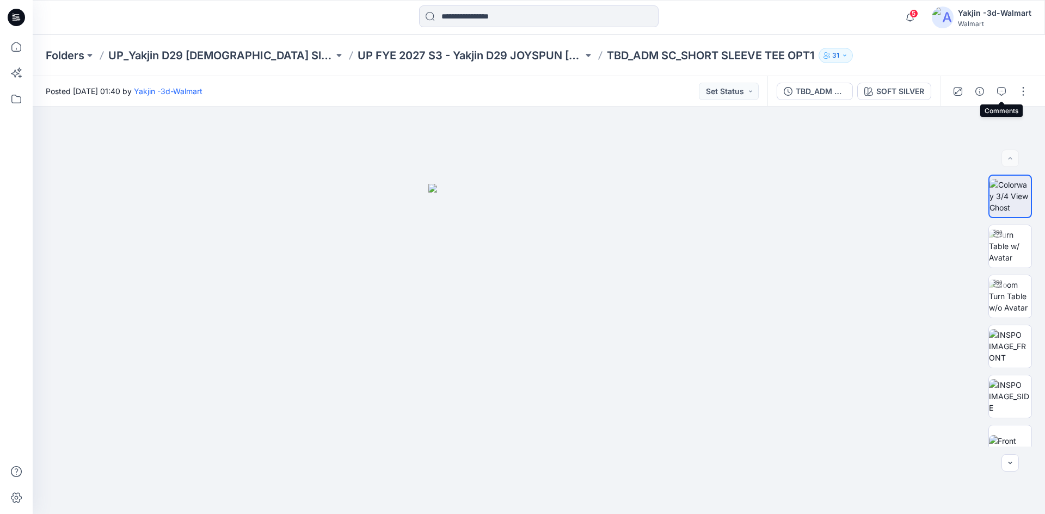
click at [998, 91] on icon "button" at bounding box center [1001, 91] width 9 height 9
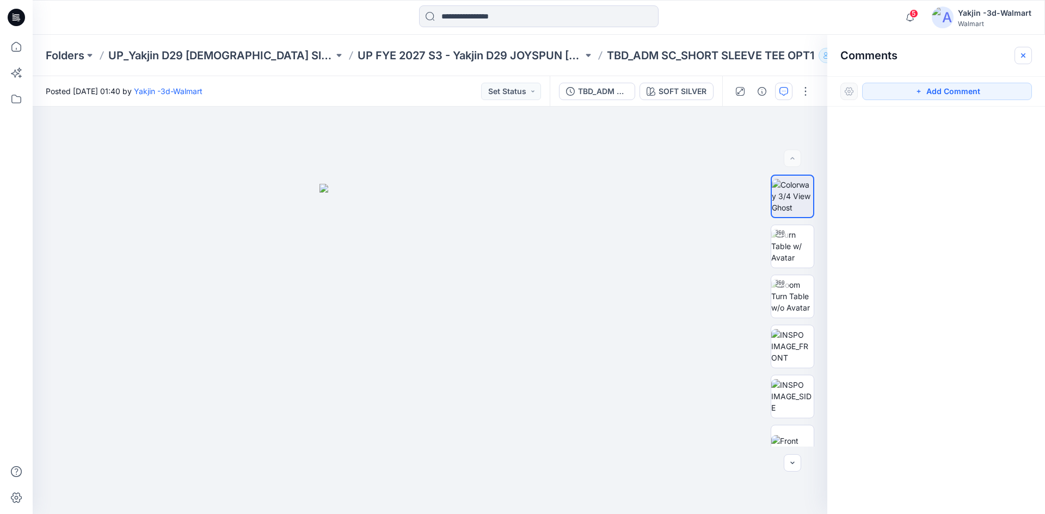
click at [1022, 56] on icon "button" at bounding box center [1023, 55] width 9 height 9
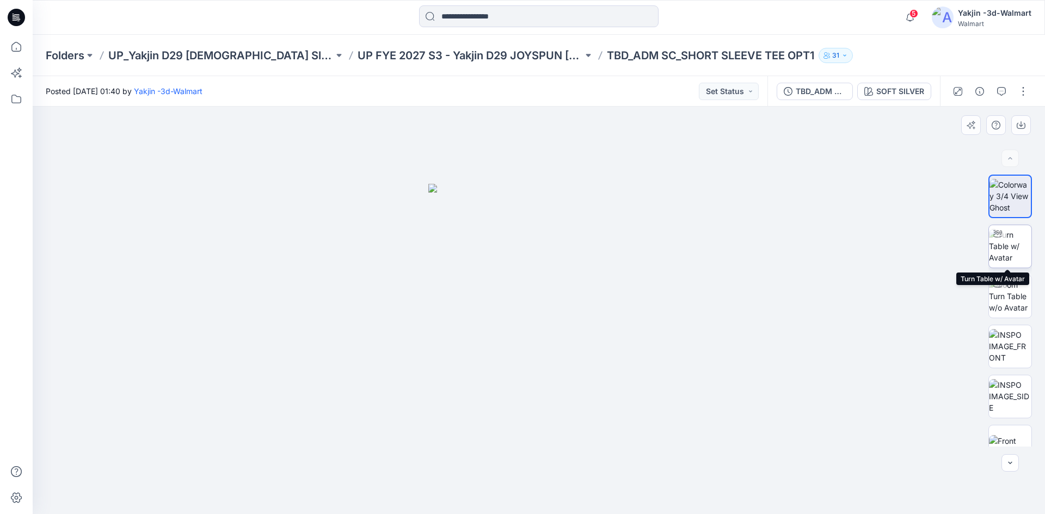
drag, startPoint x: 999, startPoint y: 255, endPoint x: 999, endPoint y: 244, distance: 10.9
click at [1000, 255] on img at bounding box center [1010, 246] width 42 height 34
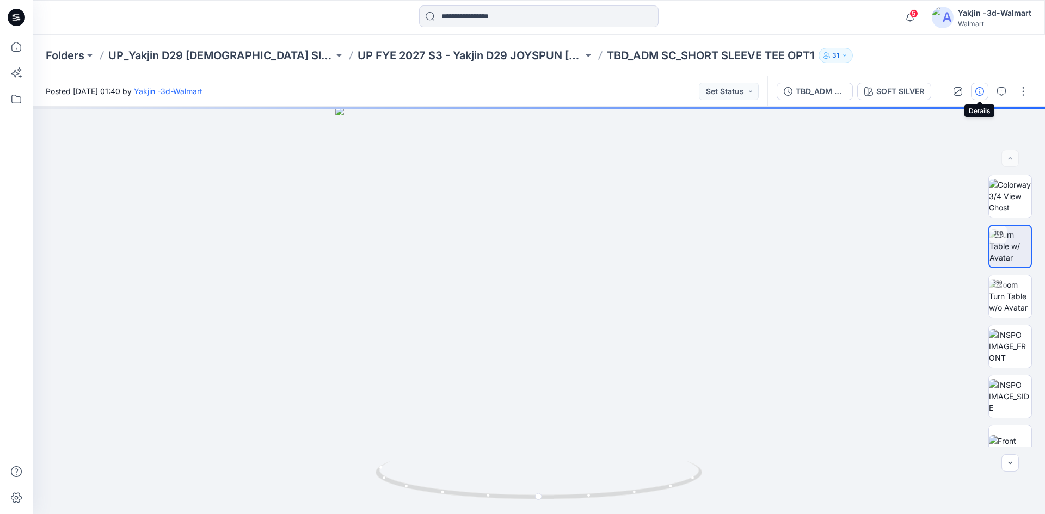
click at [979, 95] on icon "button" at bounding box center [979, 91] width 9 height 9
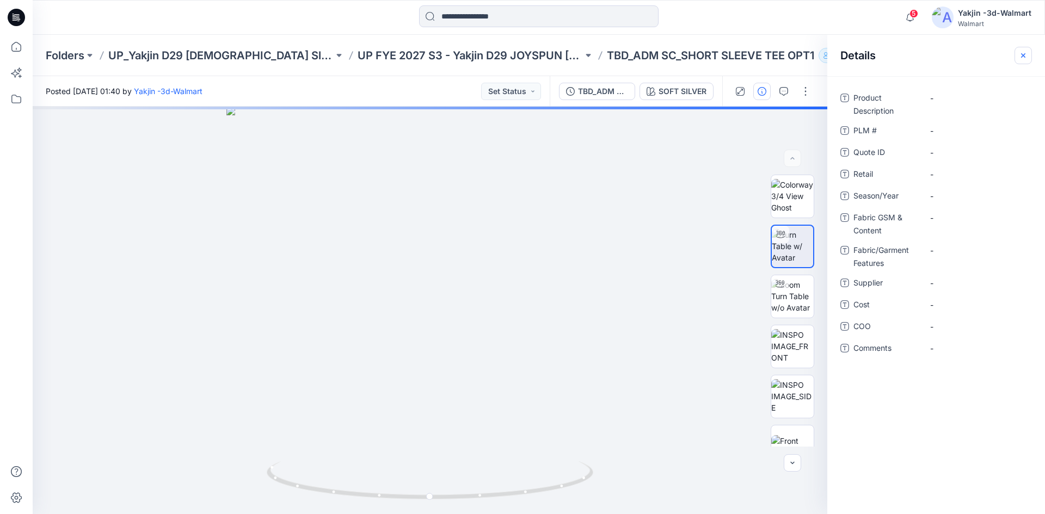
click at [1026, 53] on icon "button" at bounding box center [1023, 55] width 9 height 9
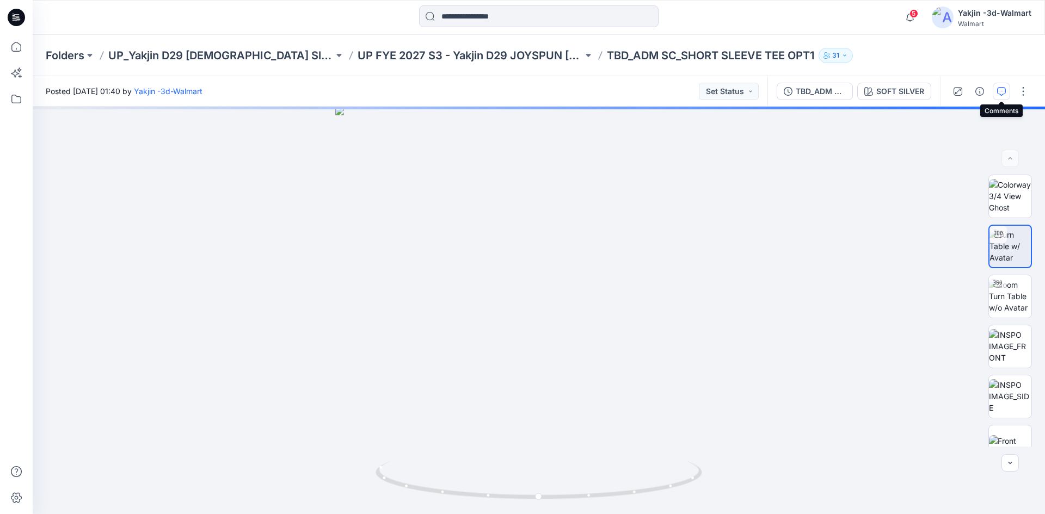
click at [1003, 89] on icon "button" at bounding box center [1001, 91] width 9 height 9
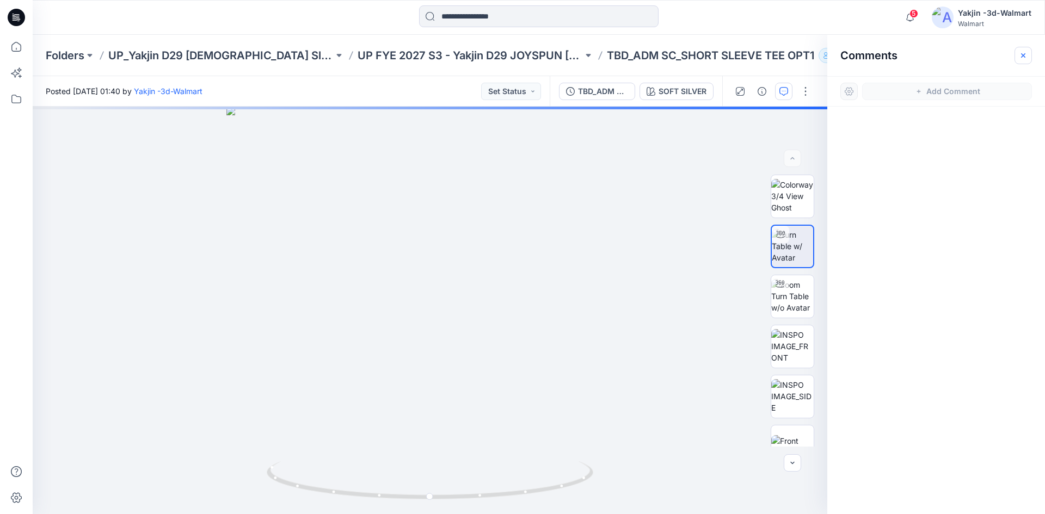
click at [1021, 57] on icon "button" at bounding box center [1023, 55] width 9 height 9
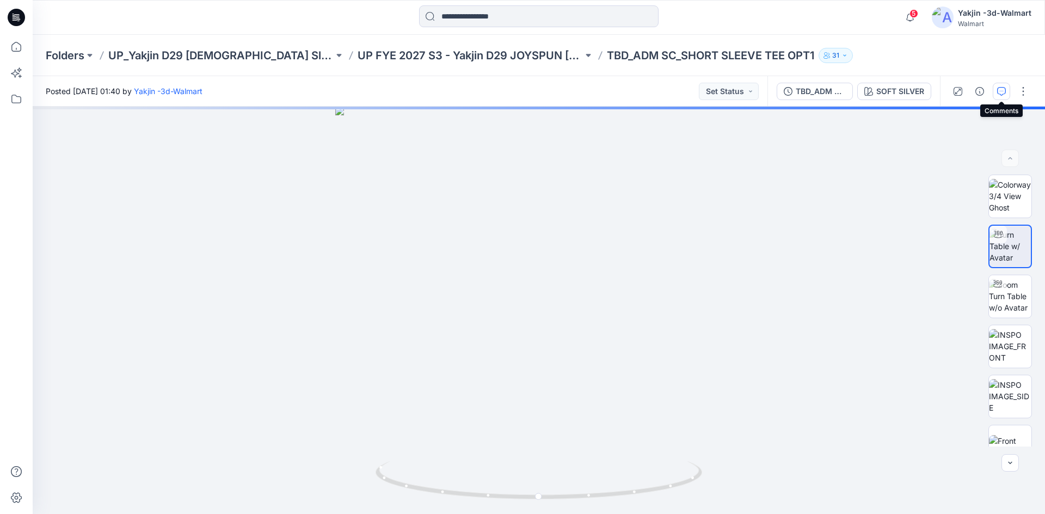
click at [999, 90] on icon "button" at bounding box center [1001, 91] width 9 height 9
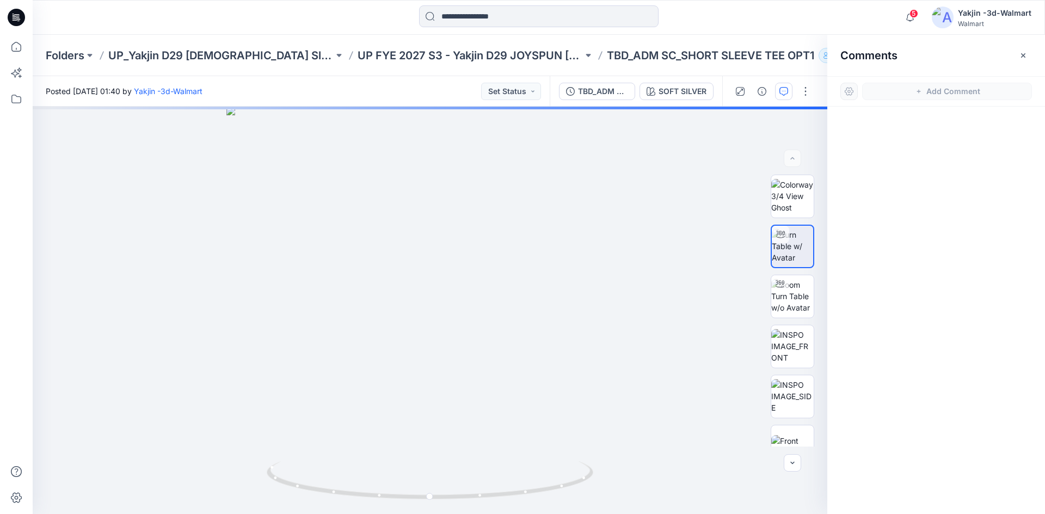
click at [1027, 52] on icon "button" at bounding box center [1023, 55] width 9 height 9
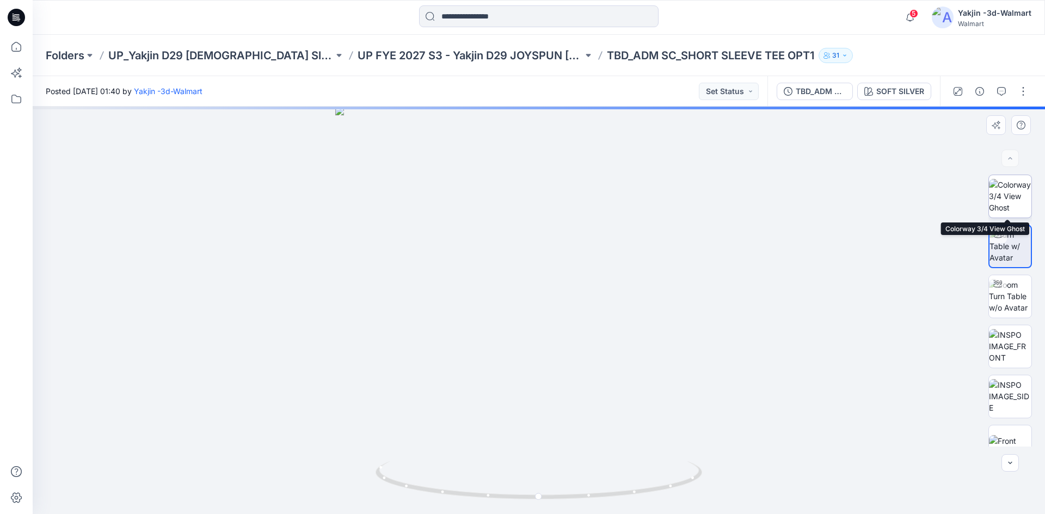
click at [1006, 203] on img at bounding box center [1010, 196] width 42 height 34
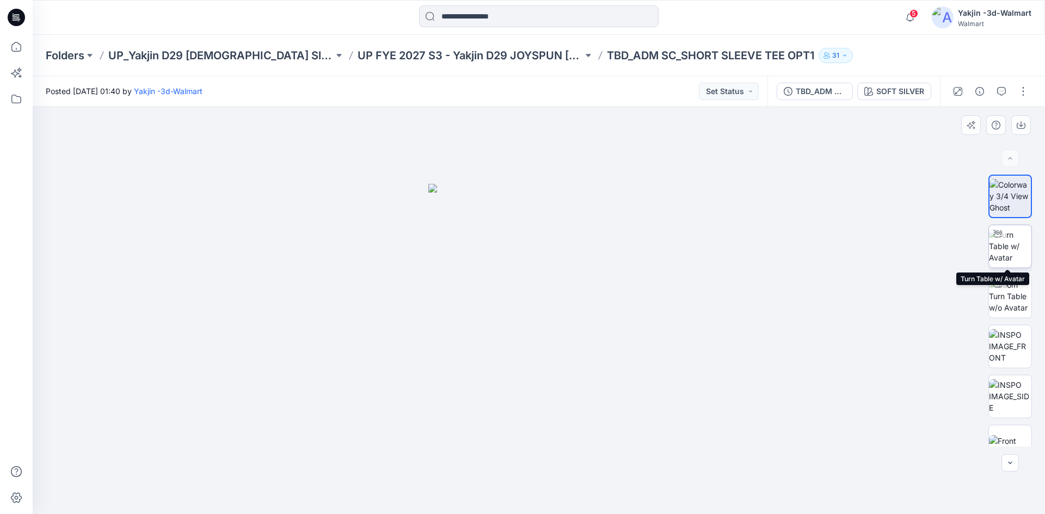
click at [1007, 236] on img at bounding box center [1010, 246] width 42 height 34
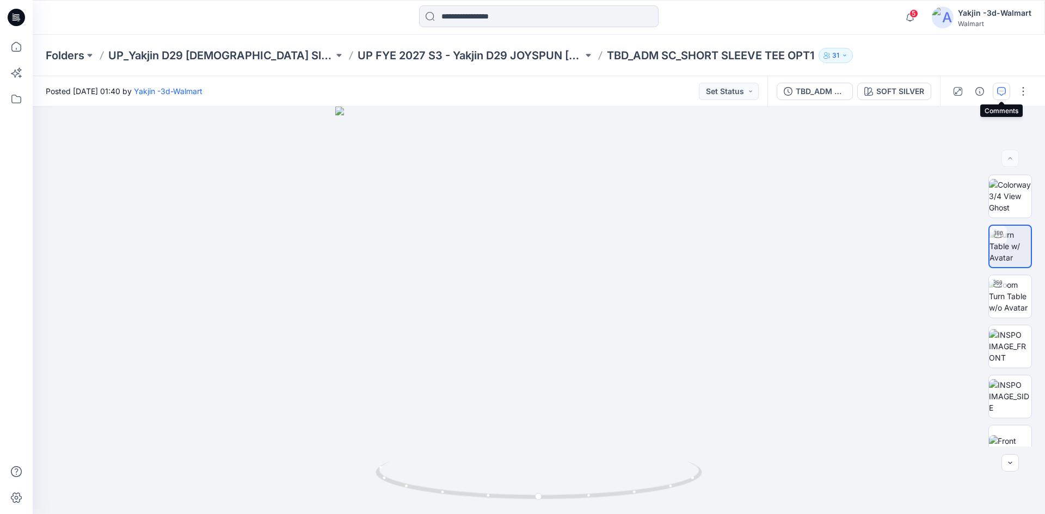
click at [1000, 90] on icon "button" at bounding box center [1001, 91] width 9 height 9
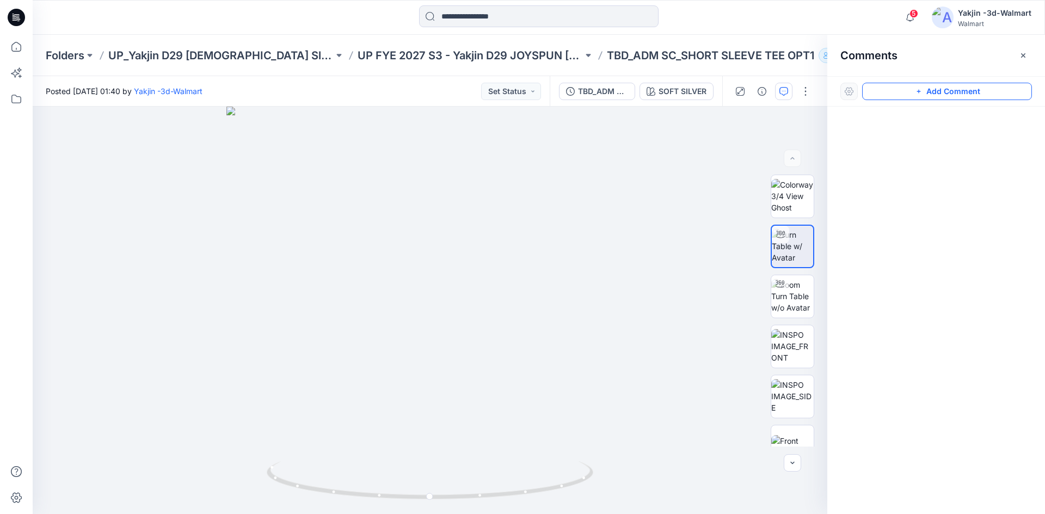
click at [965, 90] on button "Add Comment" at bounding box center [947, 91] width 170 height 17
click at [528, 213] on div "1" at bounding box center [430, 311] width 795 height 408
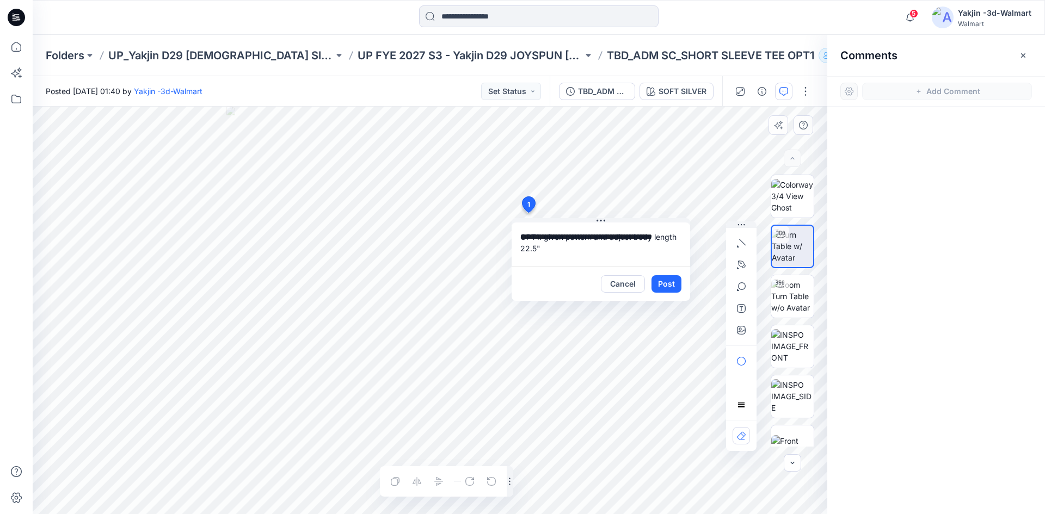
click at [543, 238] on textarea "**********" at bounding box center [601, 245] width 179 height 44
type textarea "**********"
click at [676, 281] on button "Post" at bounding box center [667, 283] width 30 height 17
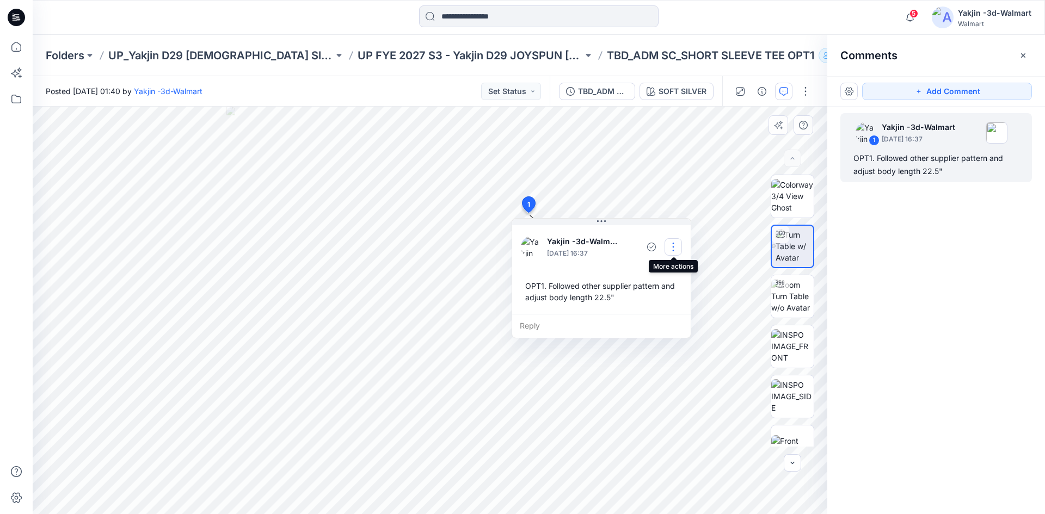
click at [673, 248] on button "button" at bounding box center [673, 246] width 17 height 17
click at [662, 278] on p "Edit comment" at bounding box center [676, 272] width 49 height 11
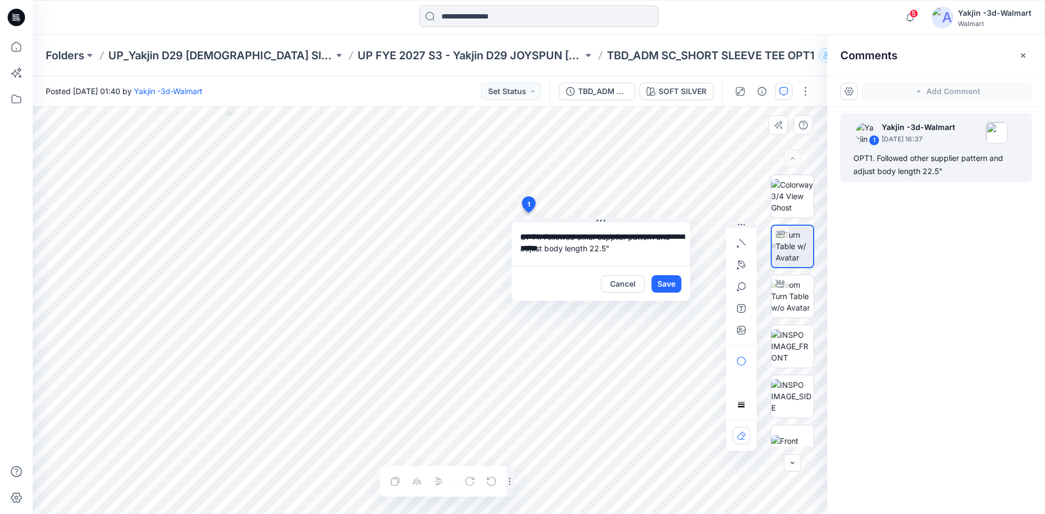
click at [587, 253] on textarea "**********" at bounding box center [601, 245] width 179 height 44
type textarea "**********"
click at [661, 280] on button "Save" at bounding box center [667, 283] width 30 height 17
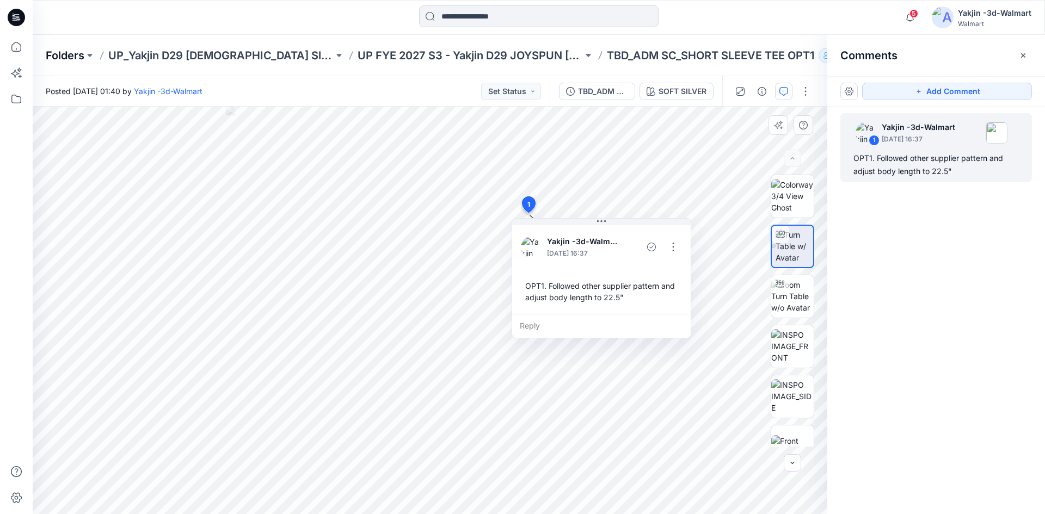
click at [75, 59] on p "Folders" at bounding box center [65, 55] width 39 height 15
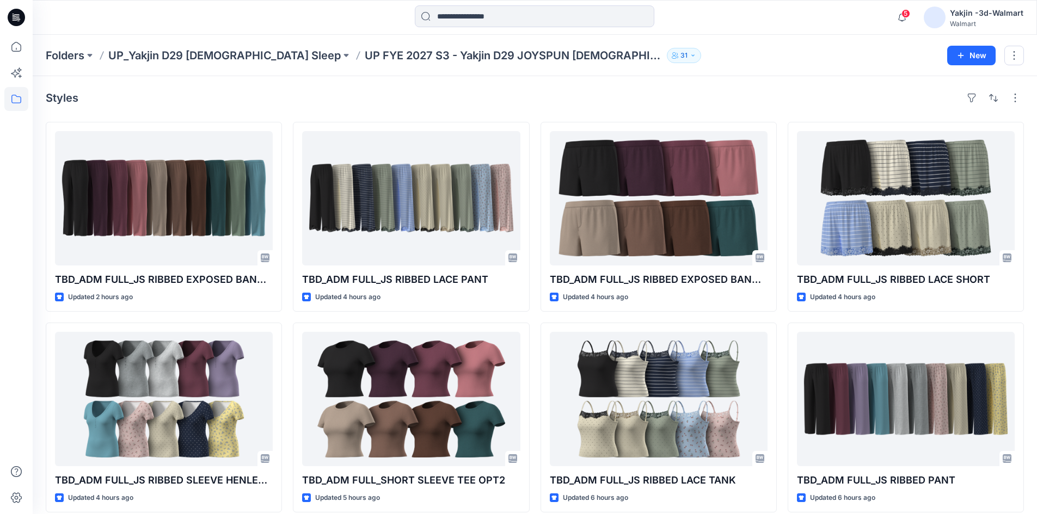
scroll to position [213, 0]
